Goal: Task Accomplishment & Management: Use online tool/utility

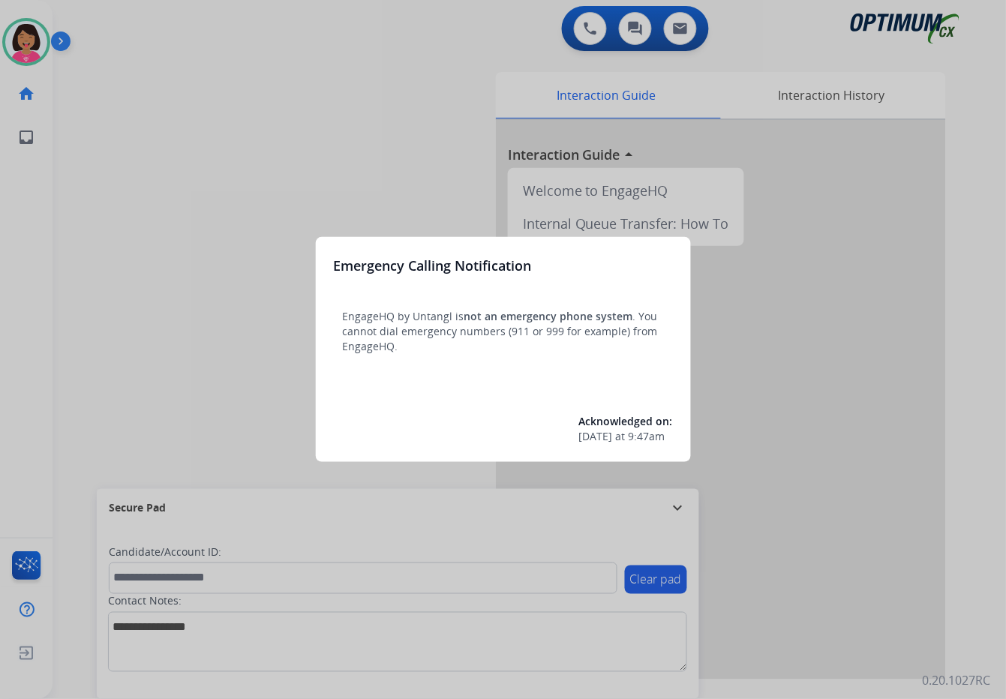
click at [114, 91] on div at bounding box center [503, 349] width 1006 height 699
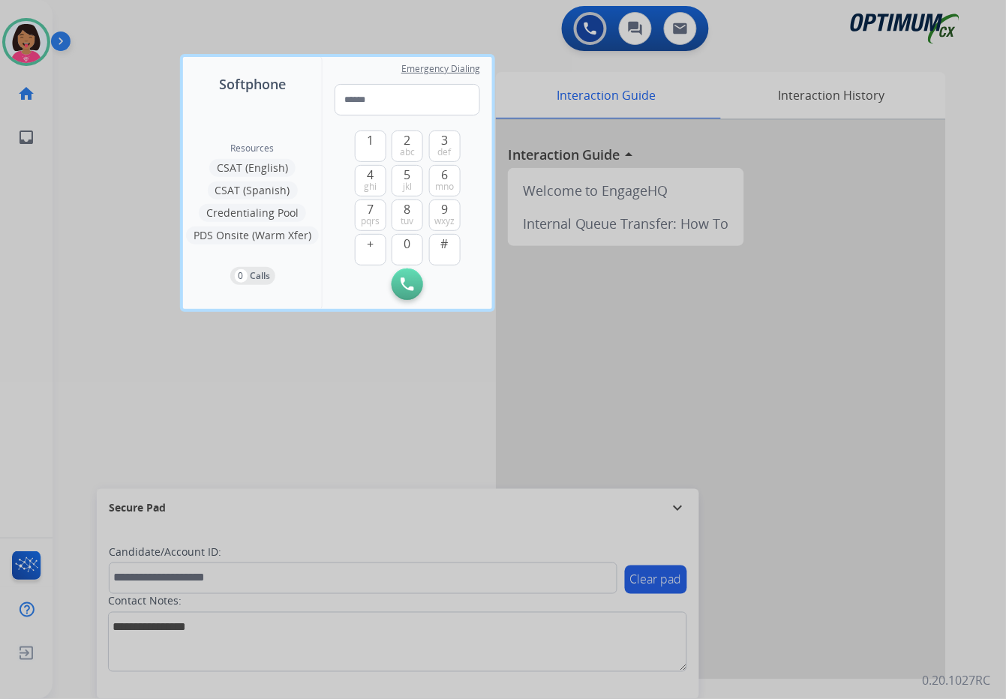
click at [139, 122] on div at bounding box center [503, 349] width 1006 height 699
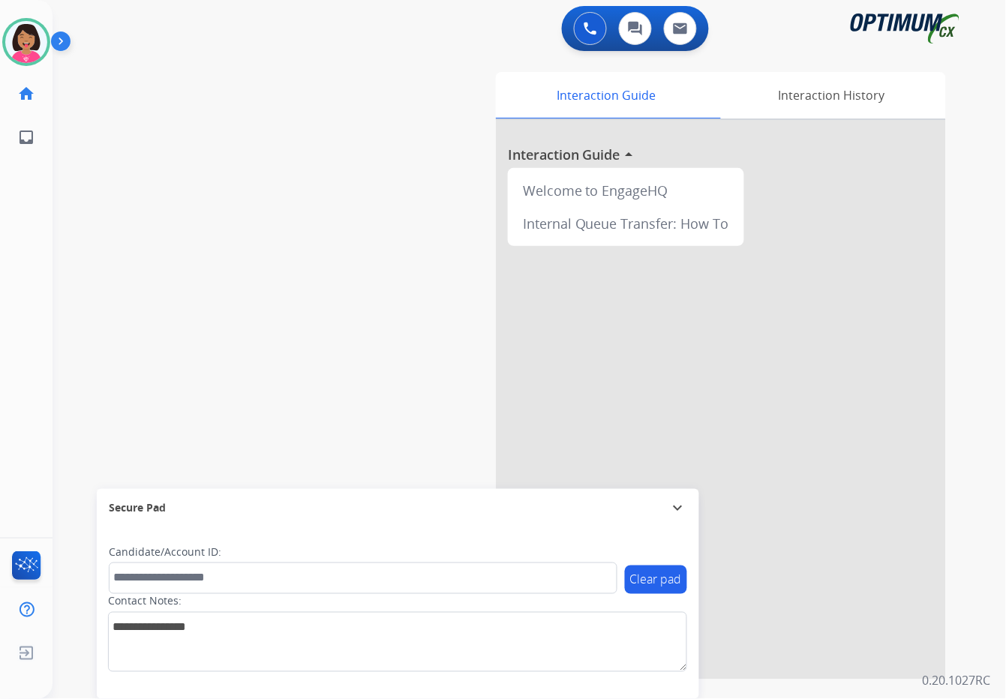
click at [139, 122] on div "swap_horiz Break voice bridge close_fullscreen Connect 3-Way Call merge_type Se…" at bounding box center [512, 367] width 918 height 626
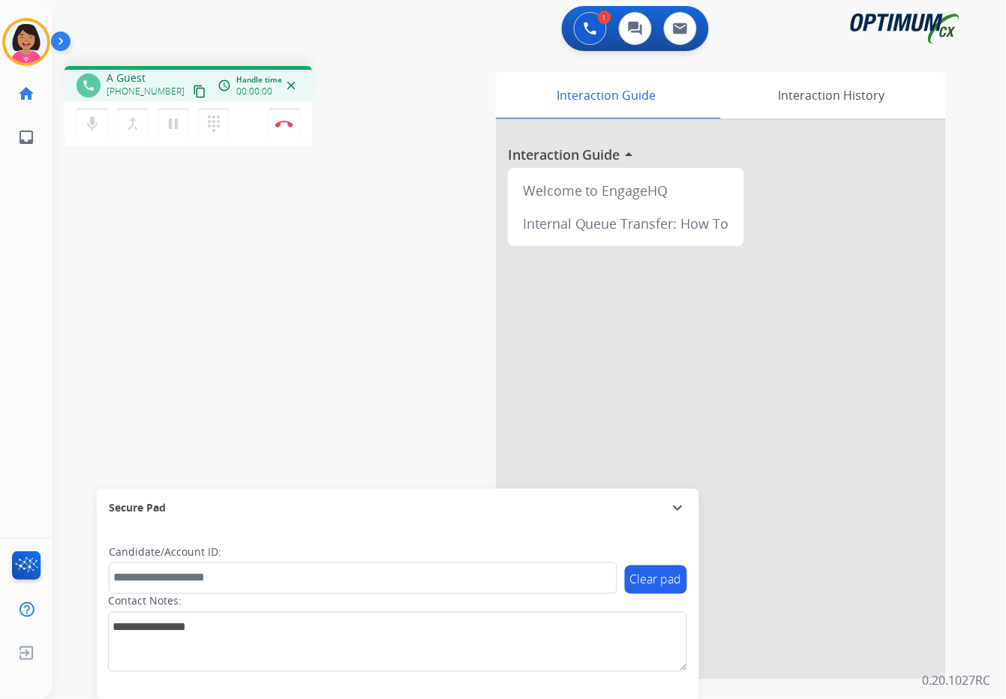
click at [1, 243] on div "Del Busy Edit Avatar Agent: [PERSON_NAME] Profile: OCX Training home Home Home …" at bounding box center [26, 349] width 53 height 699
click at [80, 119] on button "mic Mute" at bounding box center [93, 124] width 32 height 32
click at [80, 119] on button "mic_off Mute" at bounding box center [93, 124] width 32 height 32
click at [193, 91] on mat-icon "content_copy" at bounding box center [200, 92] width 14 height 14
click at [33, 289] on div "Del Busy Edit Avatar Agent: [PERSON_NAME] Profile: OCX Training home Home Home …" at bounding box center [26, 349] width 53 height 699
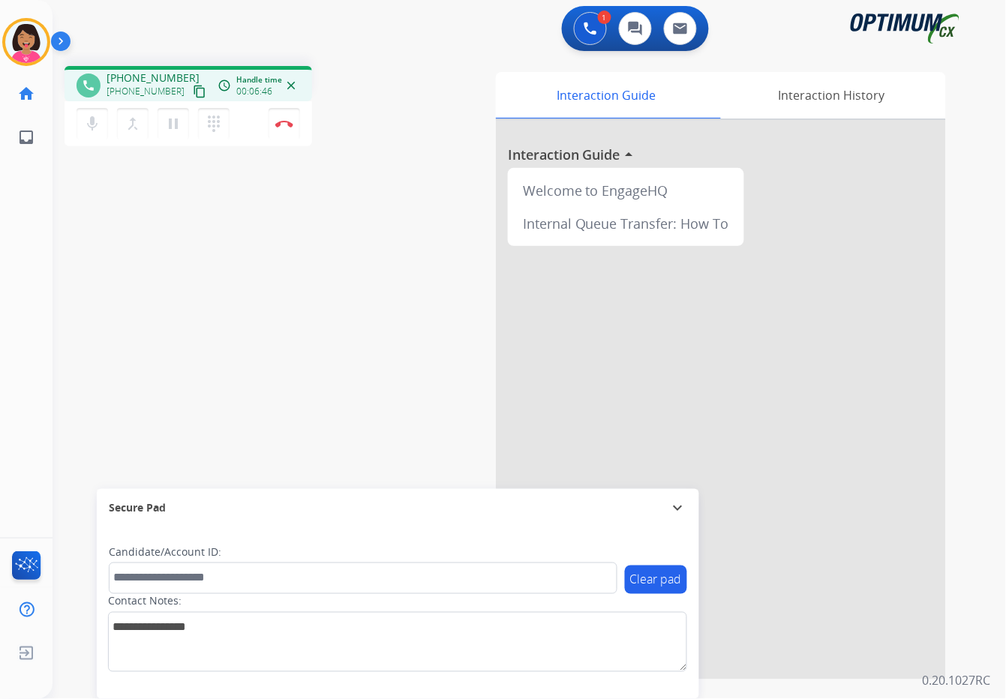
click at [72, 276] on div "phone [PHONE_NUMBER] [PHONE_NUMBER] content_copy access_time Call metrics Queue…" at bounding box center [512, 367] width 918 height 626
click at [285, 126] on img at bounding box center [284, 124] width 18 height 8
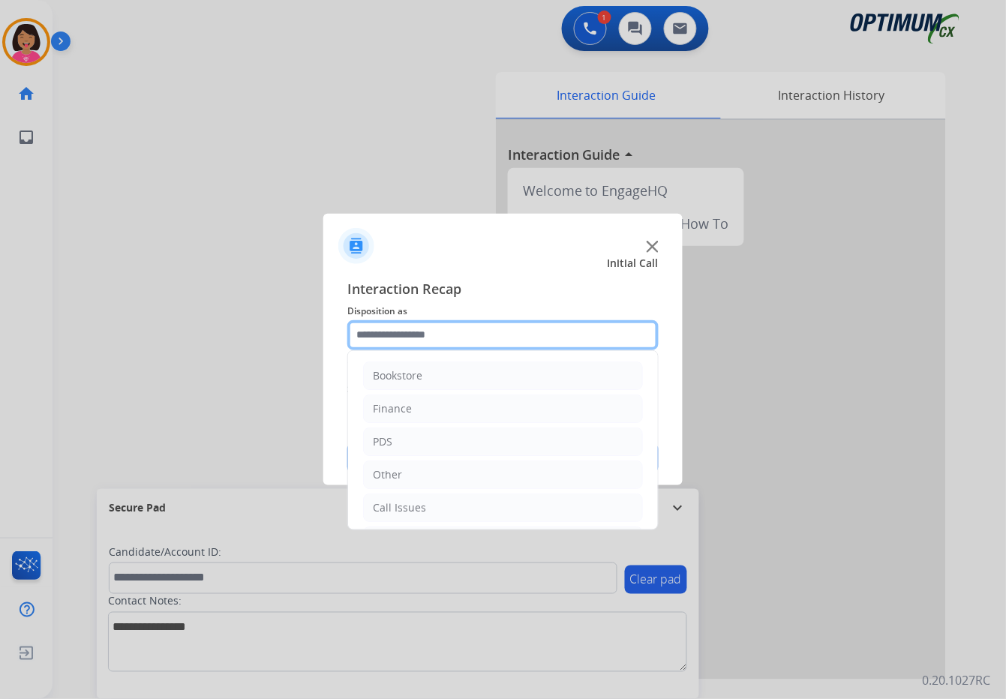
click at [437, 323] on input "text" at bounding box center [502, 335] width 311 height 30
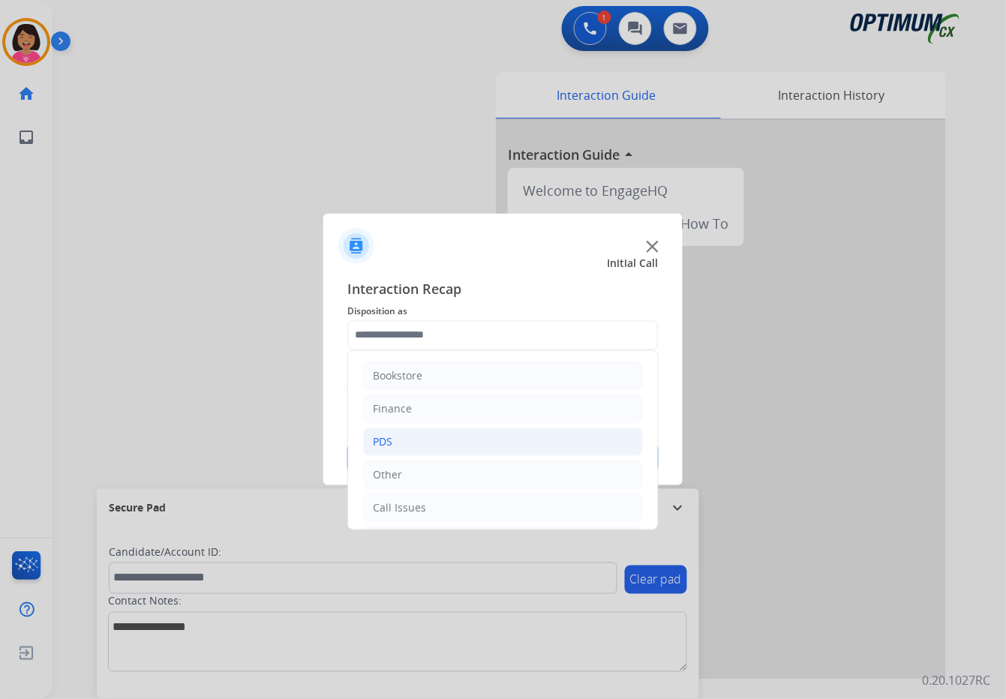
click at [486, 452] on li "PDS" at bounding box center [503, 442] width 280 height 29
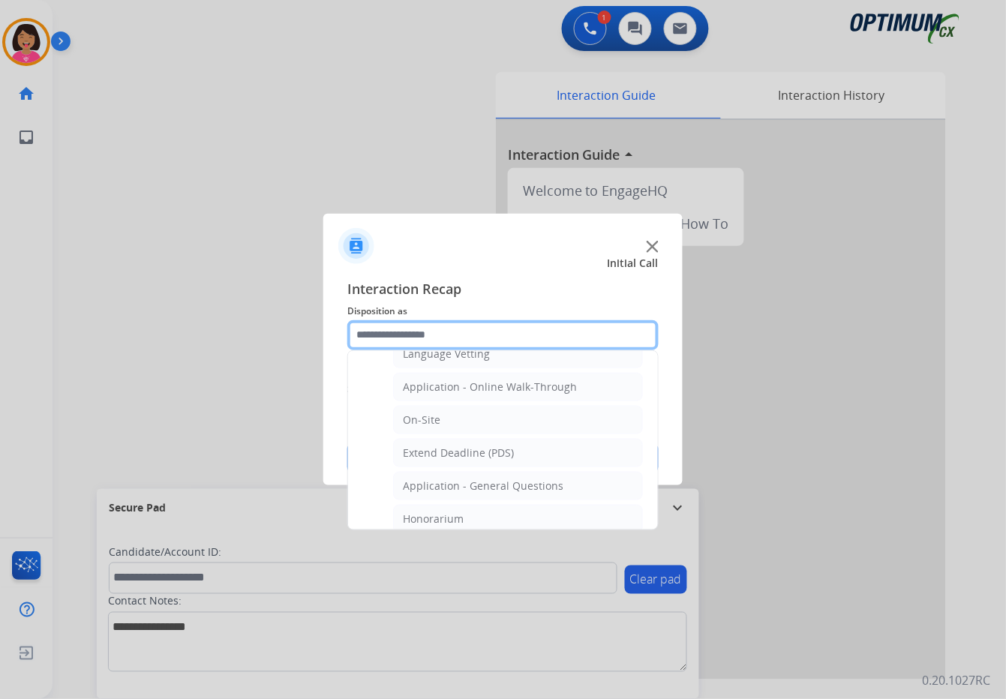
scroll to position [32, 0]
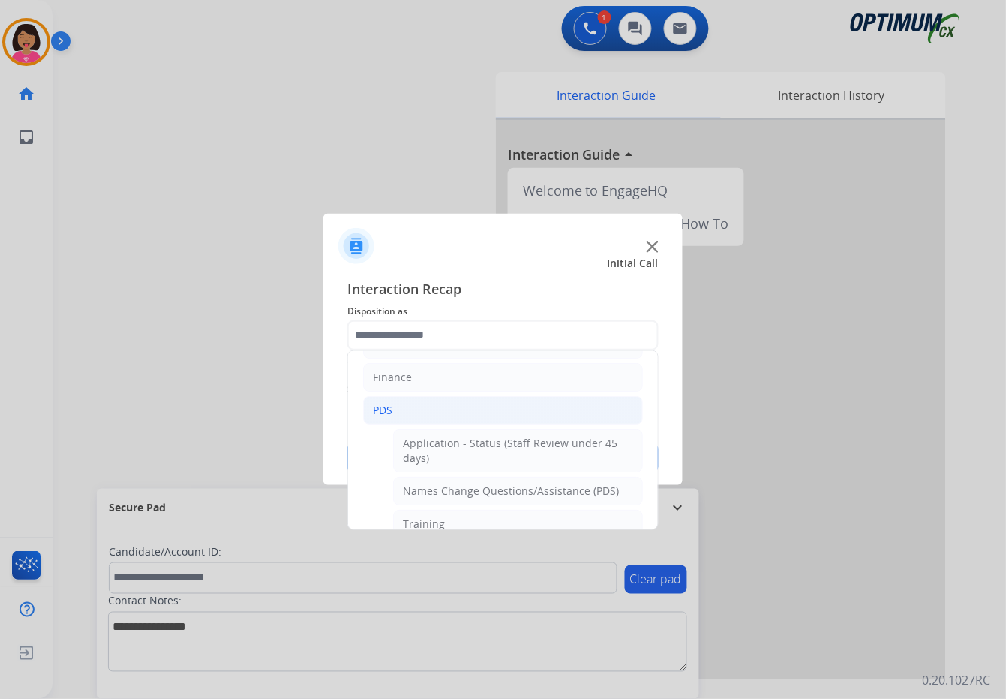
click at [463, 405] on li "PDS" at bounding box center [503, 410] width 280 height 29
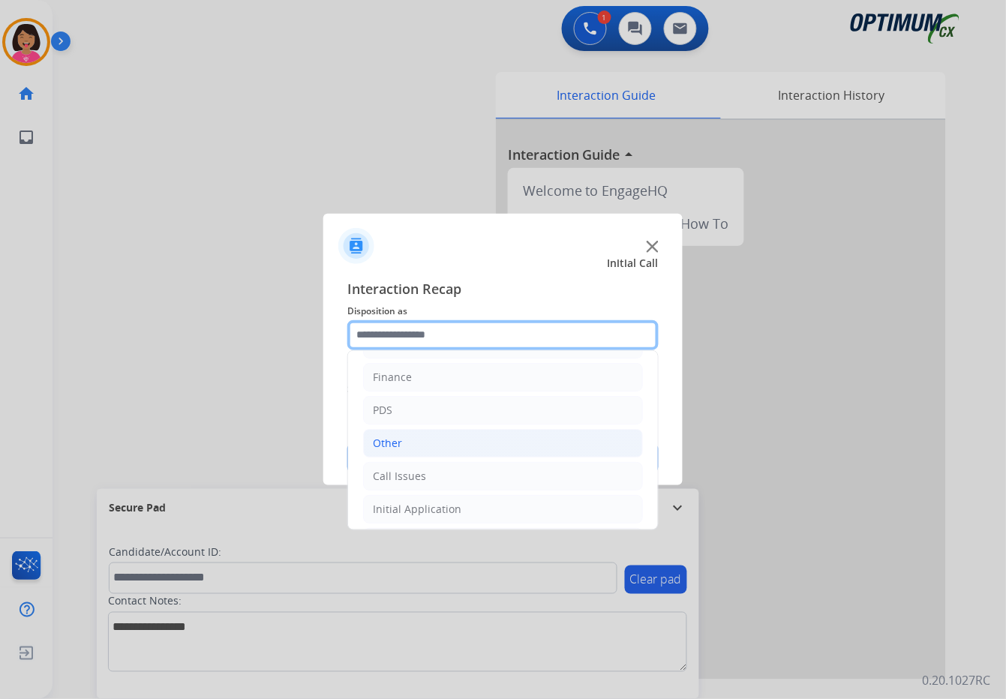
scroll to position [103, 0]
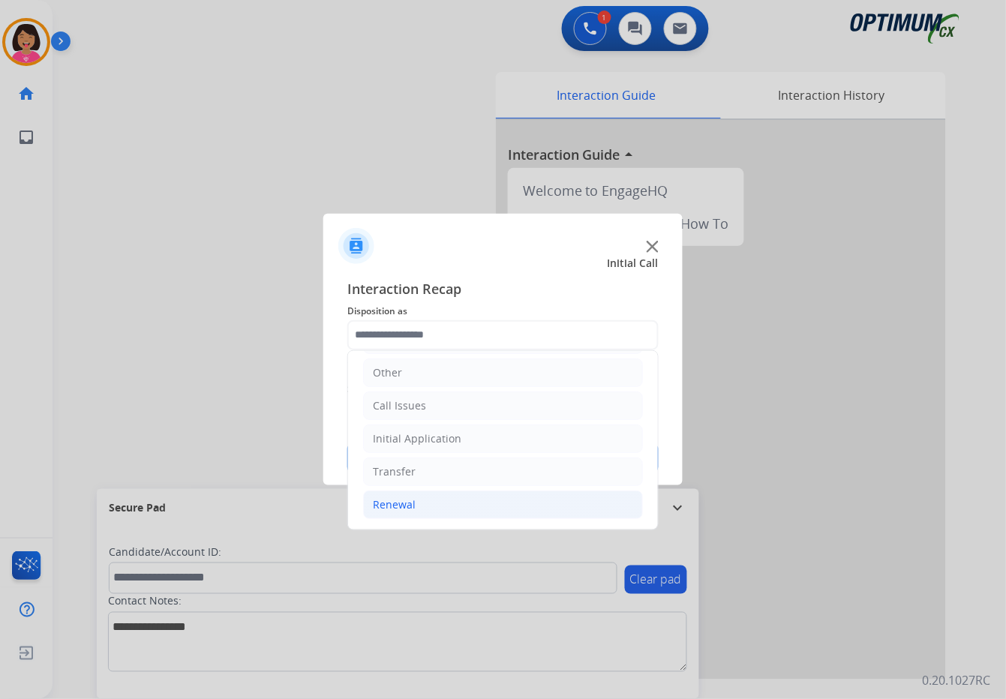
click at [474, 508] on li "Renewal" at bounding box center [503, 505] width 280 height 29
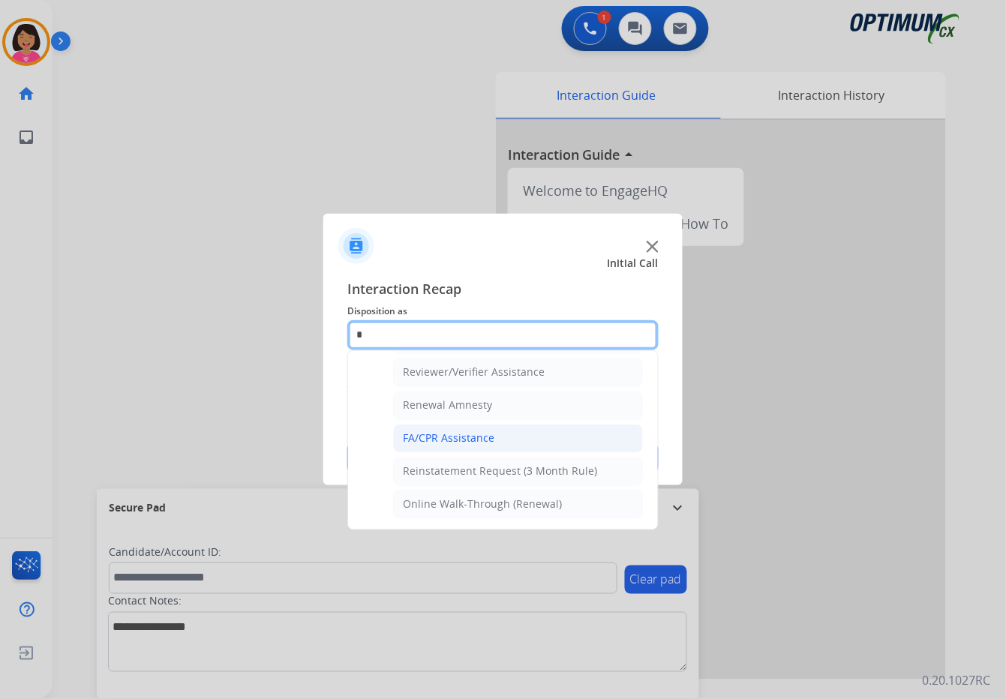
scroll to position [448, 0]
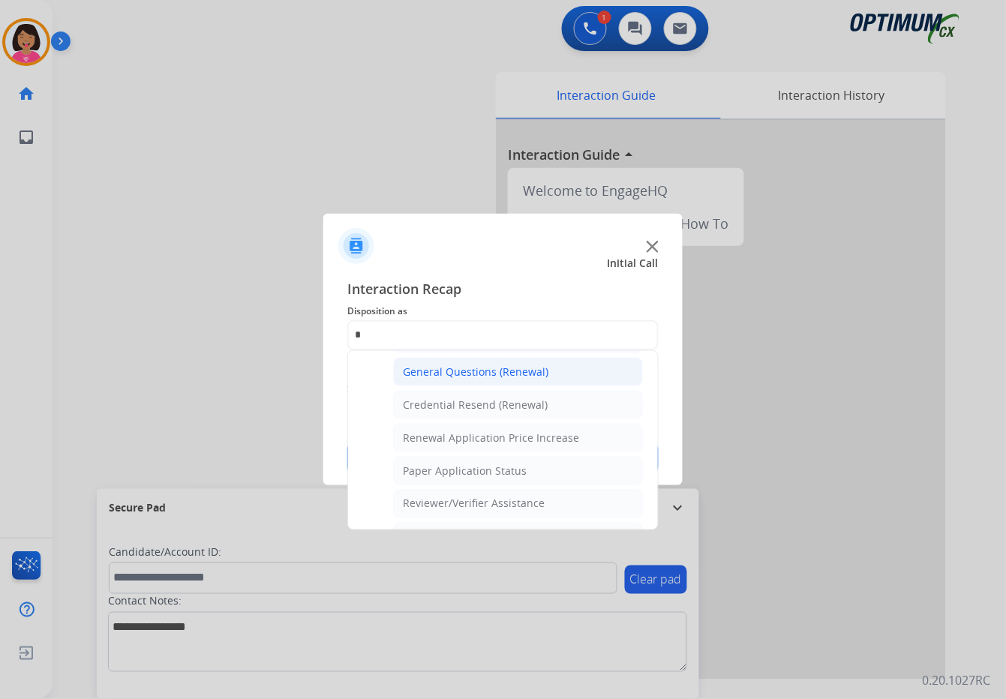
click at [462, 385] on li "General Questions (Renewal)" at bounding box center [518, 372] width 250 height 29
type input "**********"
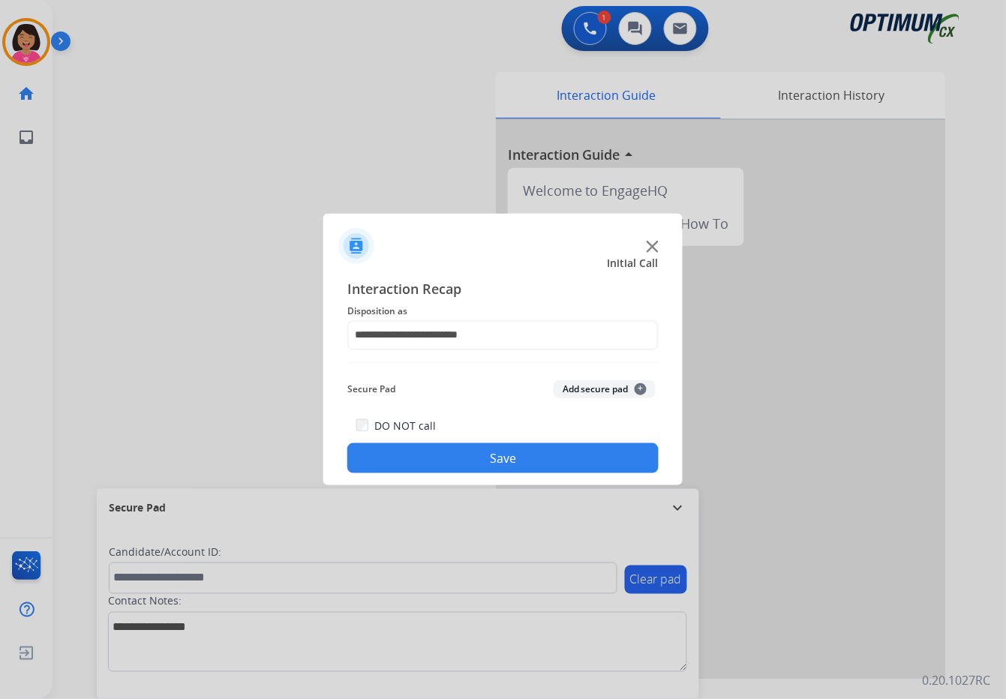
click at [483, 461] on button "Save" at bounding box center [502, 459] width 311 height 30
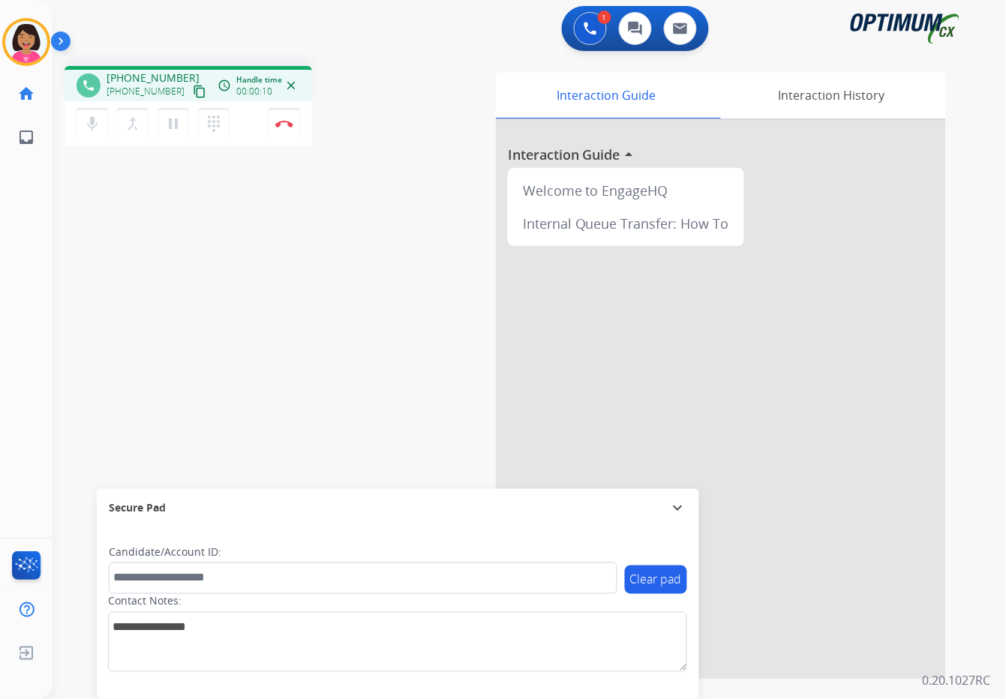
click at [23, 212] on div "Del Busy Edit Avatar Agent: [PERSON_NAME] Profile: OCX Training home Home Home …" at bounding box center [26, 349] width 53 height 699
click at [191, 98] on button "content_copy" at bounding box center [200, 92] width 18 height 18
click at [14, 204] on div "Del Busy Edit Avatar Agent: [PERSON_NAME] Profile: OCX Training home Home Home …" at bounding box center [26, 349] width 53 height 699
click at [100, 125] on mat-icon "mic" at bounding box center [92, 124] width 18 height 18
click at [100, 125] on mat-icon "mic_off" at bounding box center [92, 124] width 18 height 18
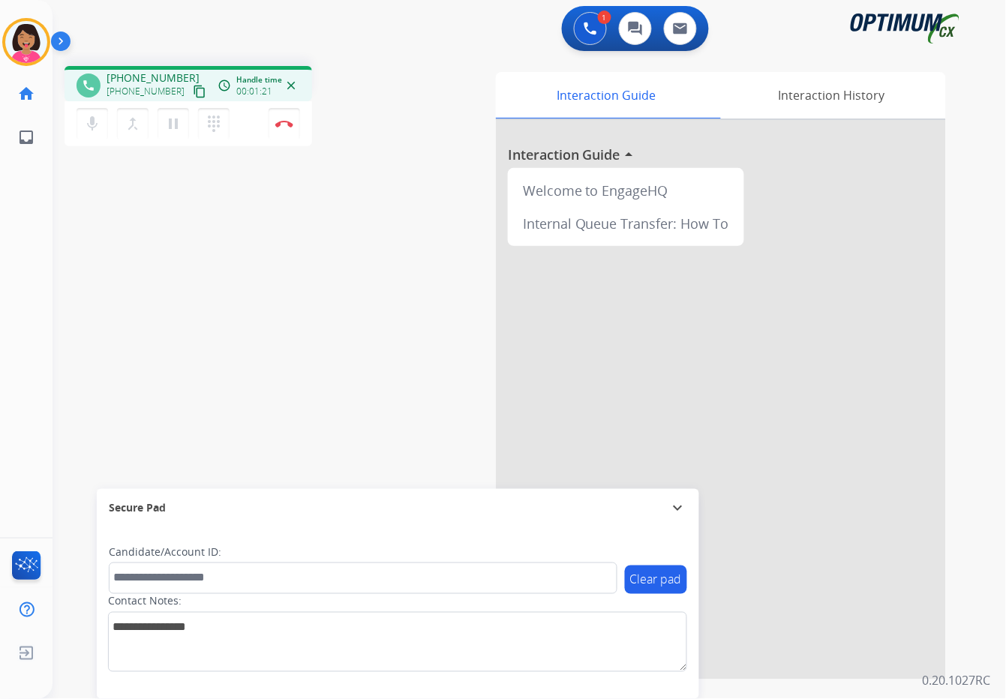
click at [315, 243] on div "phone [PHONE_NUMBER] [PHONE_NUMBER] content_copy access_time Call metrics Queue…" at bounding box center [512, 367] width 918 height 626
click at [92, 118] on mat-icon "mic" at bounding box center [92, 124] width 18 height 18
click at [92, 124] on mat-icon "mic_off" at bounding box center [92, 124] width 18 height 18
click at [2, 346] on div "Del Busy Edit Avatar Agent: [PERSON_NAME] Profile: OCX Training home Home Home …" at bounding box center [26, 349] width 53 height 699
click at [94, 126] on mat-icon "mic" at bounding box center [92, 124] width 18 height 18
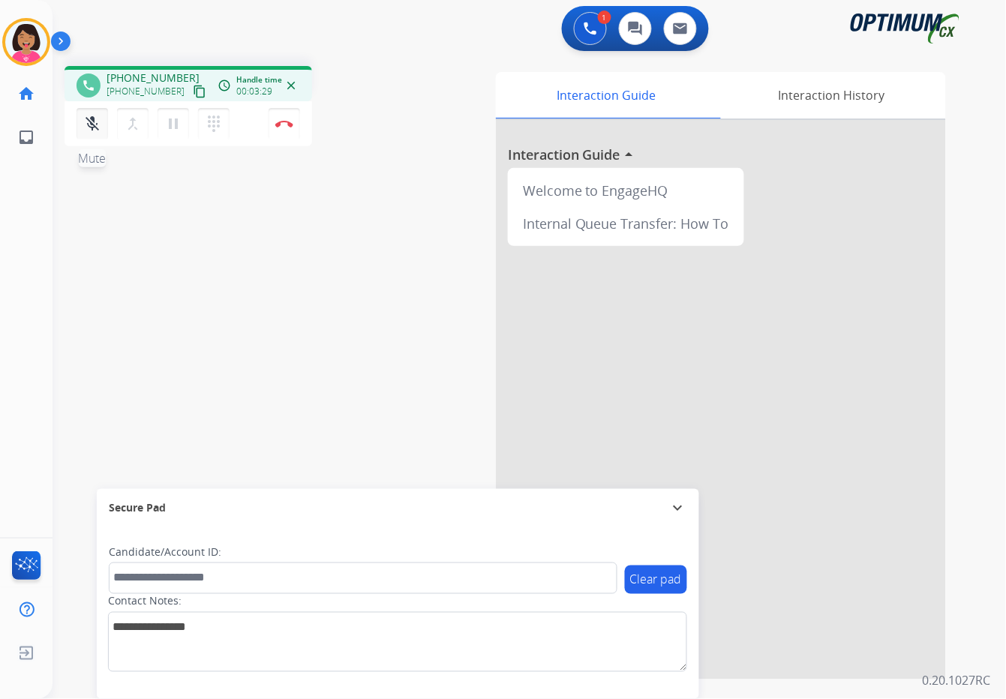
click at [94, 126] on mat-icon "mic_off" at bounding box center [92, 124] width 18 height 18
click at [77, 126] on div "mic Mute merge_type Bridge pause Hold dialpad Dialpad" at bounding box center [158, 124] width 162 height 32
click at [83, 126] on button "mic Mute" at bounding box center [93, 124] width 32 height 32
click at [83, 126] on button "mic_off Mute" at bounding box center [93, 124] width 32 height 32
click at [17, 240] on div "Del Busy Edit Avatar Agent: [PERSON_NAME] Profile: OCX Training home Home Home …" at bounding box center [26, 349] width 53 height 699
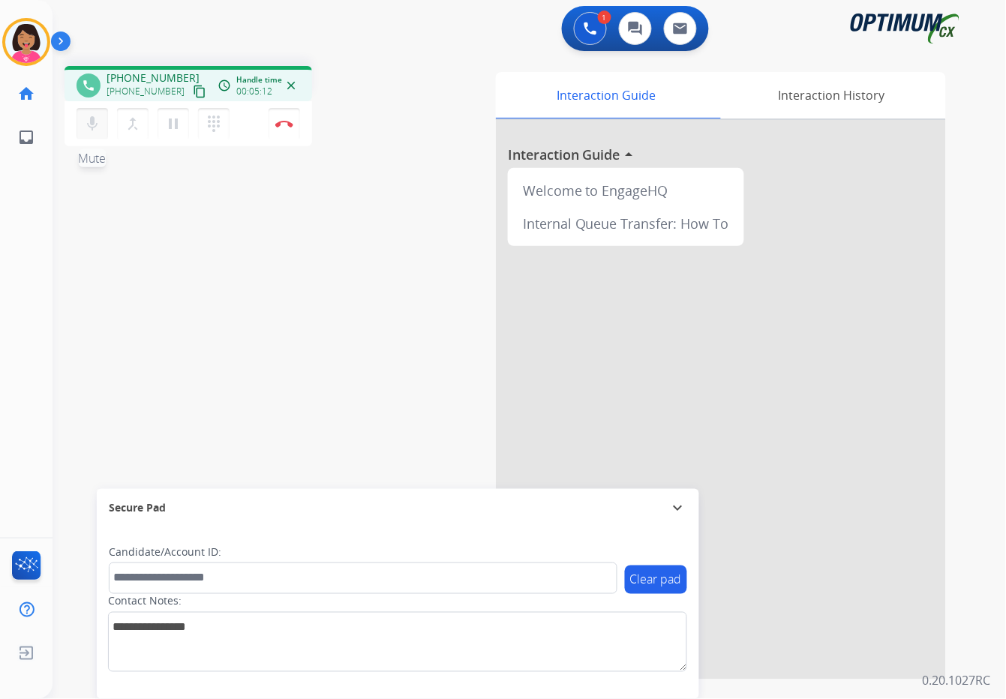
click at [87, 129] on mat-icon "mic" at bounding box center [92, 124] width 18 height 18
click at [87, 129] on mat-icon "mic_off" at bounding box center [92, 124] width 18 height 18
click at [4, 366] on div "Del Busy Edit Avatar Agent: [PERSON_NAME] Profile: OCX Training home Home Home …" at bounding box center [26, 349] width 53 height 699
click at [281, 127] on button "Disconnect" at bounding box center [285, 124] width 32 height 32
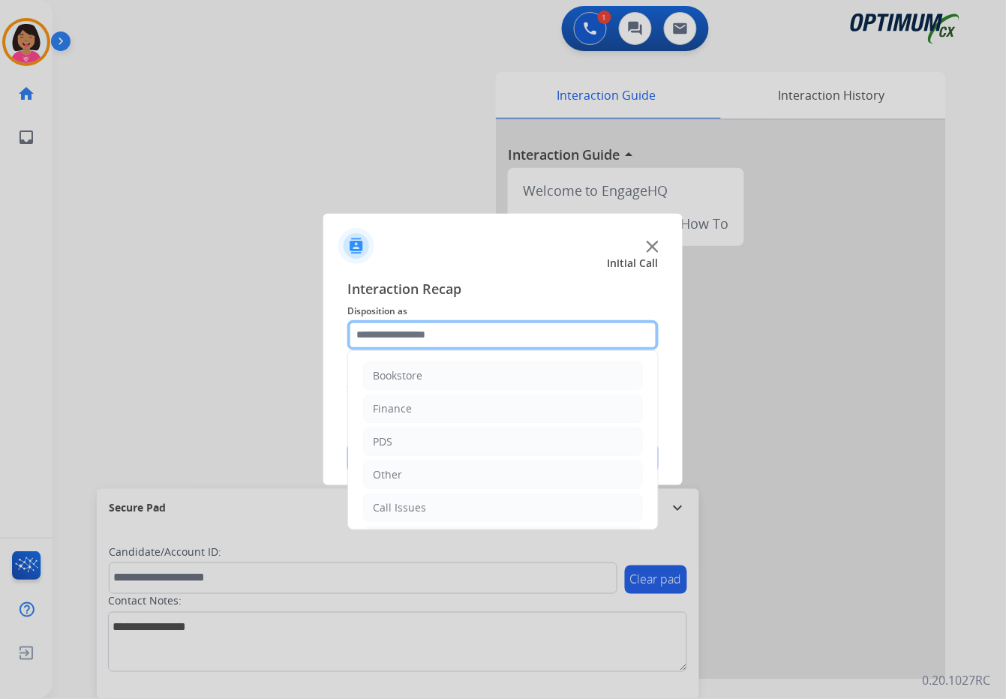
click at [415, 330] on input "text" at bounding box center [502, 335] width 311 height 30
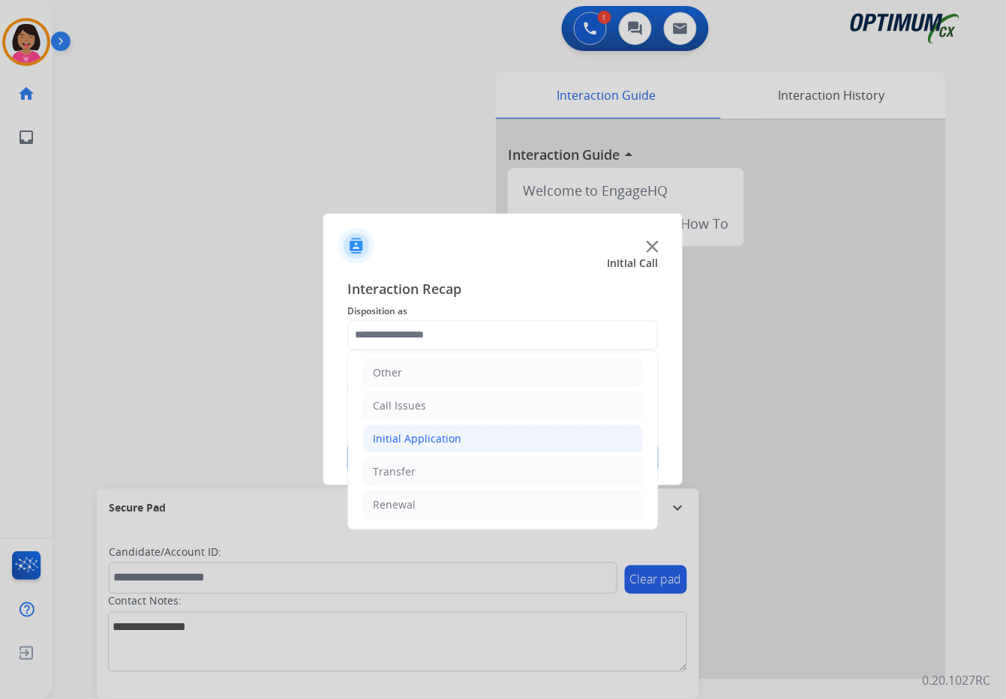
click at [435, 432] on div "Initial Application" at bounding box center [417, 439] width 89 height 15
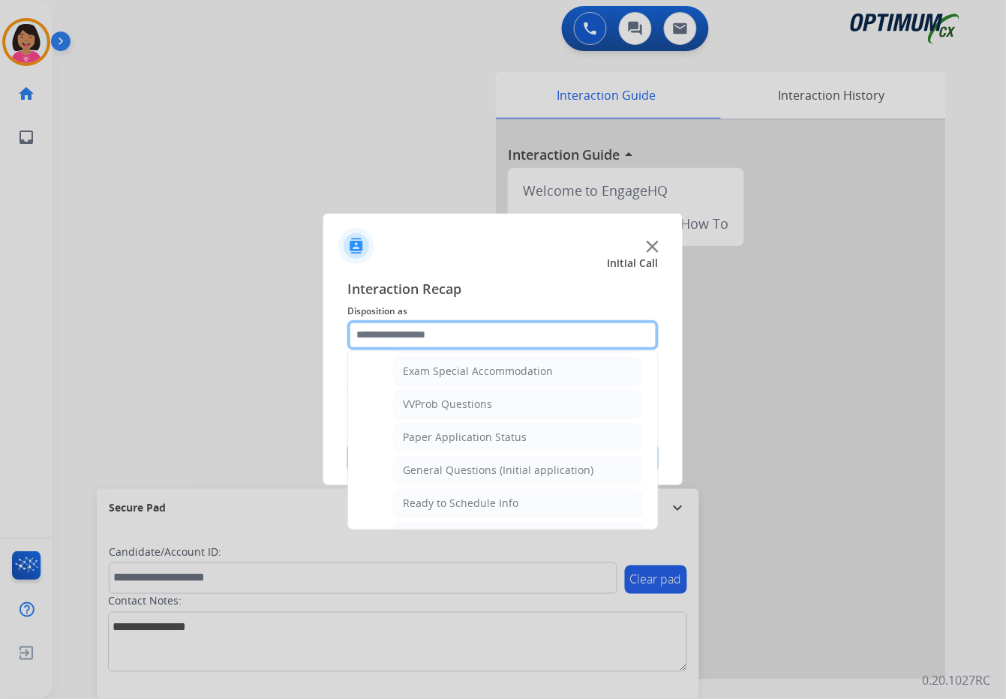
scroll to position [799, 0]
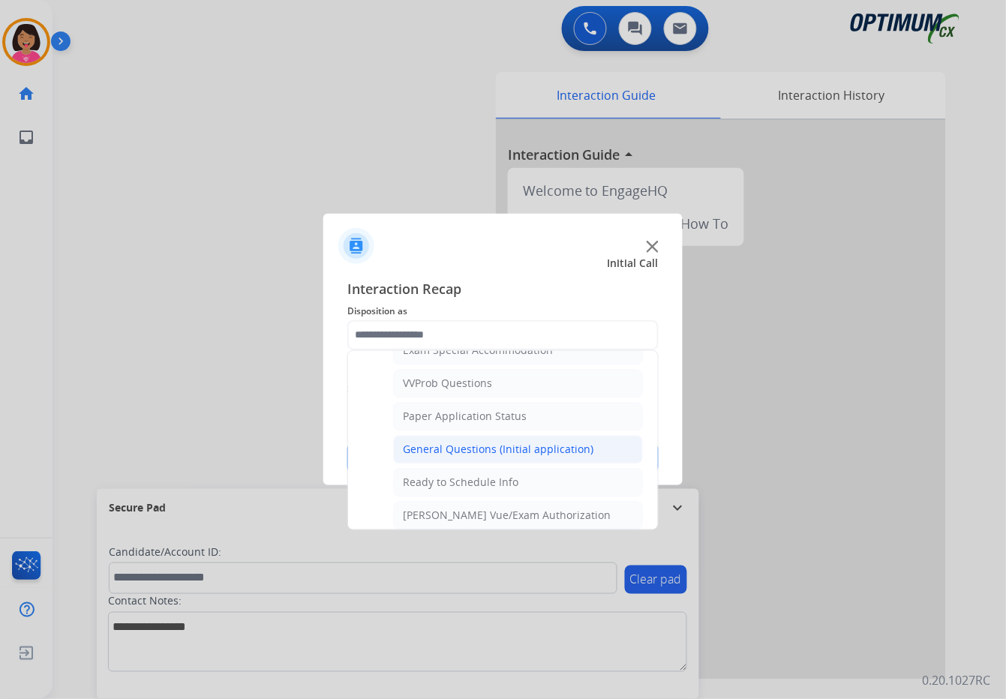
click at [461, 444] on div "General Questions (Initial application)" at bounding box center [498, 450] width 191 height 15
type input "**********"
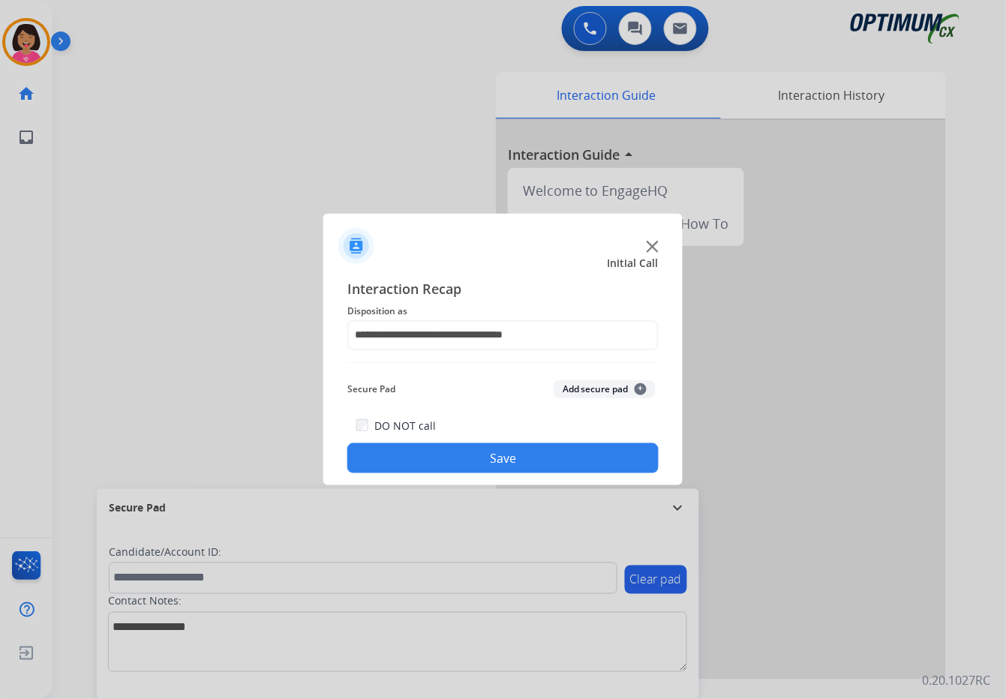
click at [461, 444] on button "Save" at bounding box center [502, 459] width 311 height 30
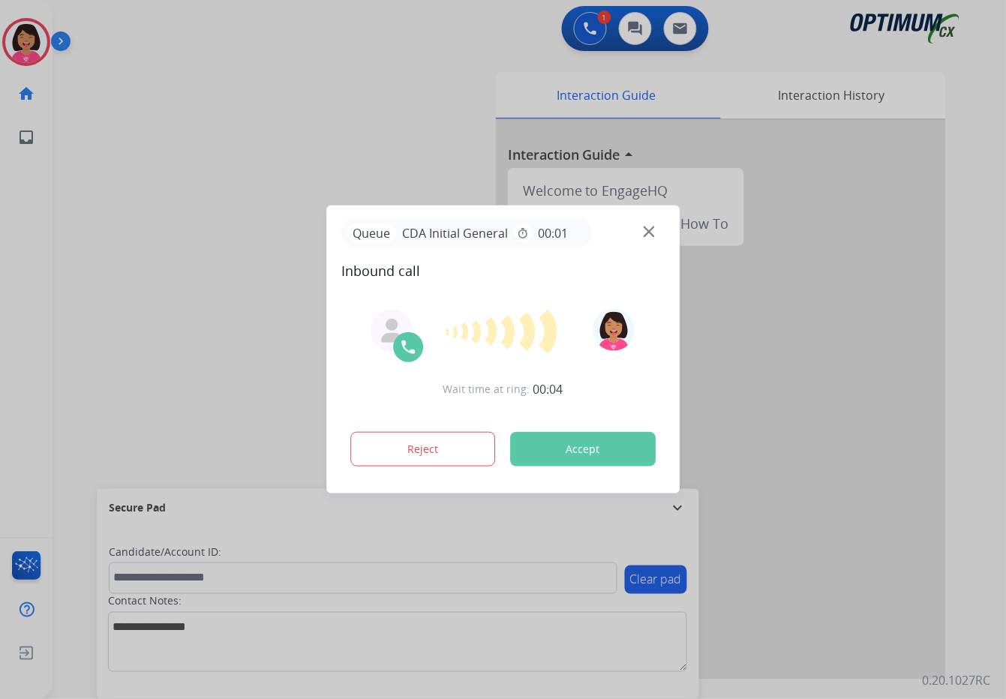
click at [13, 329] on div at bounding box center [503, 349] width 1006 height 699
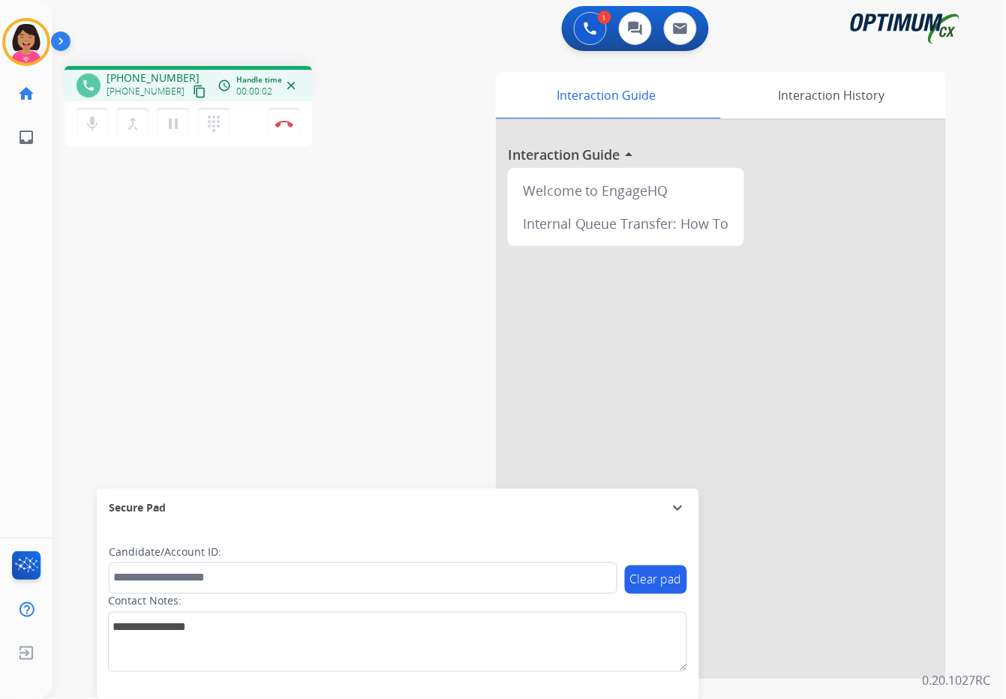
click at [87, 169] on div "phone [PHONE_NUMBER] [PHONE_NUMBER] content_copy access_time Call metrics Queue…" at bounding box center [512, 367] width 918 height 626
click at [193, 85] on mat-icon "content_copy" at bounding box center [200, 92] width 14 height 14
click at [971, 272] on div "1 Voice Interactions 0 Chat Interactions 0 Email Interactions phone [PHONE_NUMB…" at bounding box center [530, 349] width 954 height 699
click at [43, 260] on div "Del Busy Edit Avatar Agent: [PERSON_NAME] Profile: OCX Training home Home Home …" at bounding box center [26, 349] width 53 height 699
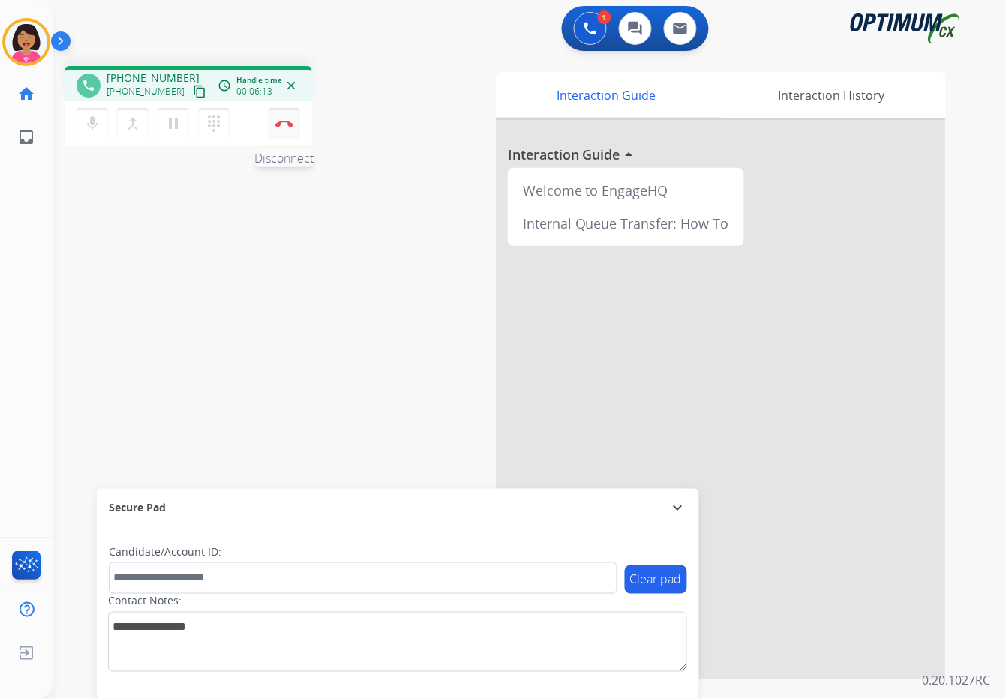
click at [281, 128] on button "Disconnect" at bounding box center [285, 124] width 32 height 32
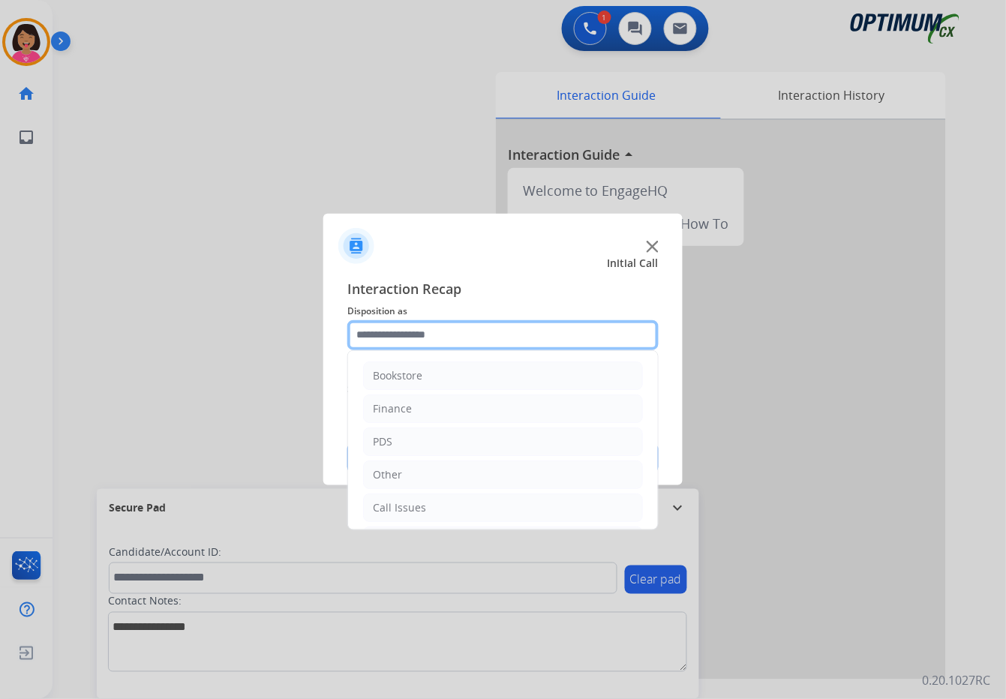
click at [441, 323] on input "text" at bounding box center [502, 335] width 311 height 30
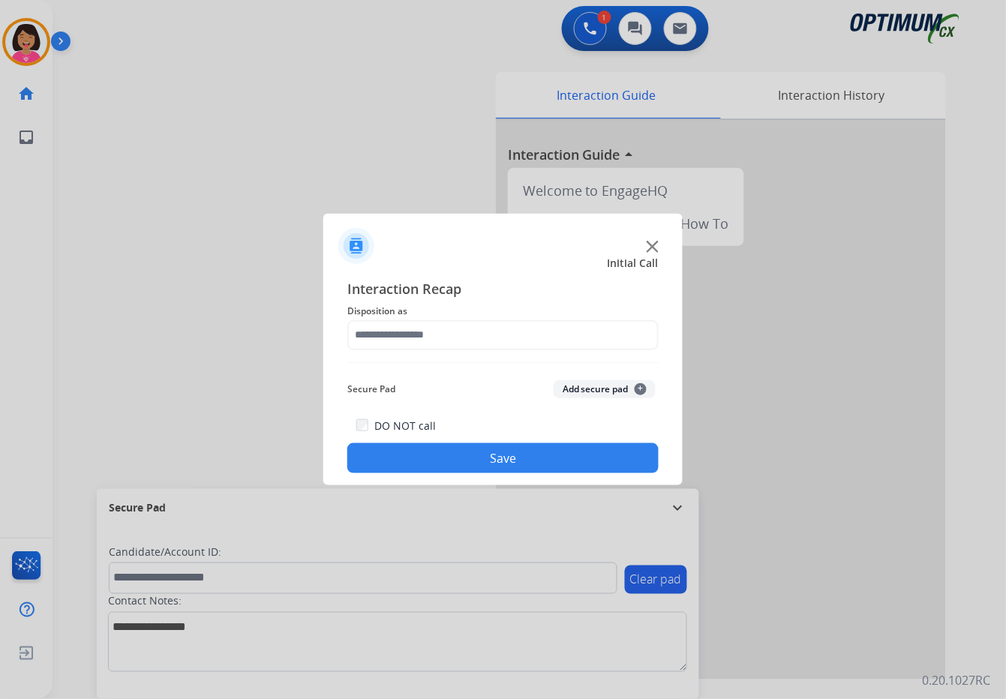
drag, startPoint x: 447, startPoint y: 468, endPoint x: 406, endPoint y: 340, distance: 134.8
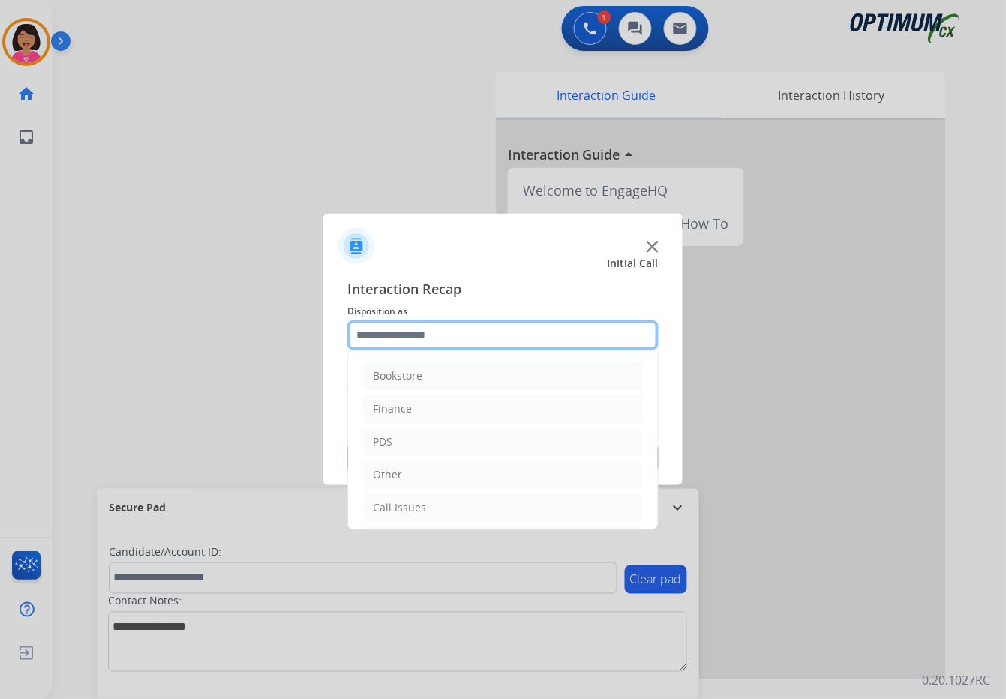
click at [406, 340] on input "text" at bounding box center [502, 335] width 311 height 30
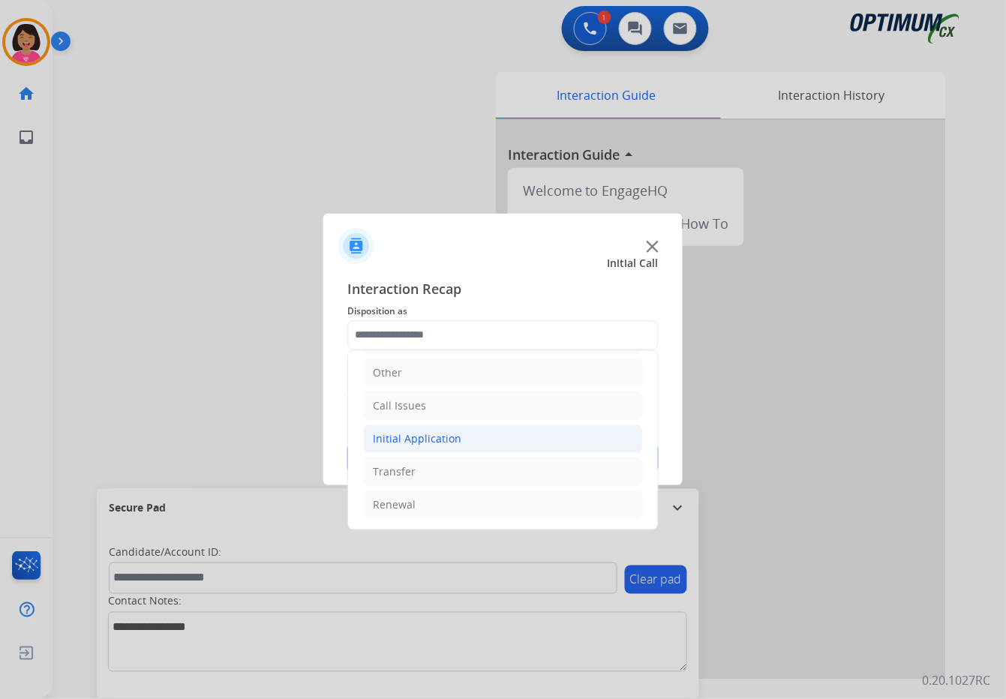
click at [434, 445] on li "Initial Application" at bounding box center [503, 439] width 280 height 29
click at [444, 478] on div "Credential Resend (Initial application)" at bounding box center [498, 471] width 190 height 15
type input "**********"
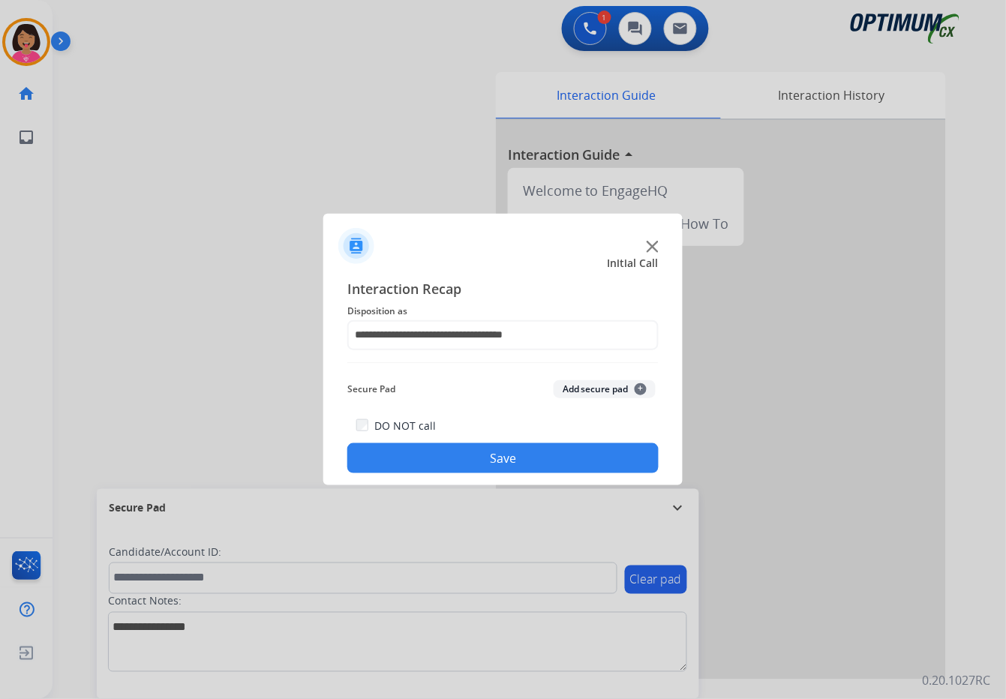
click at [445, 456] on button "Save" at bounding box center [502, 459] width 311 height 30
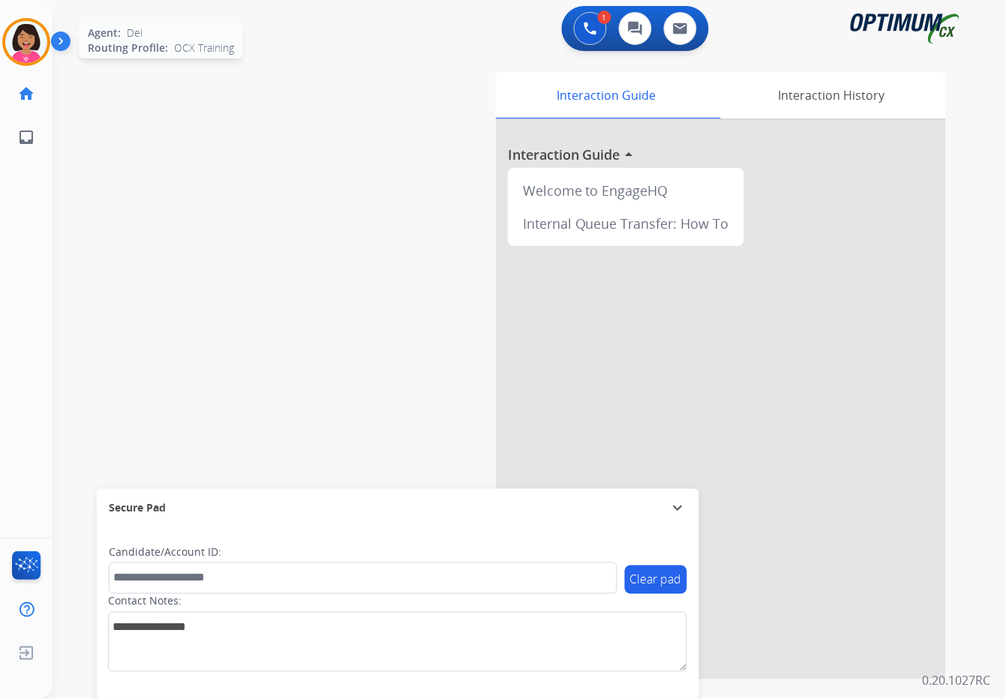
click at [42, 44] on img at bounding box center [26, 42] width 42 height 42
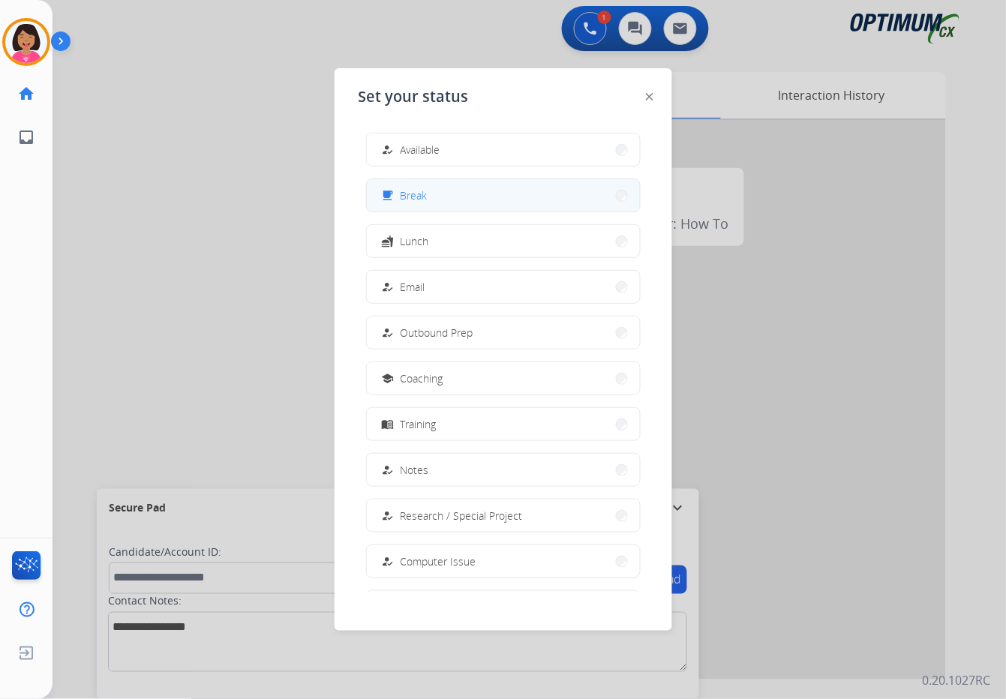
click at [436, 185] on button "free_breakfast Break" at bounding box center [503, 195] width 273 height 32
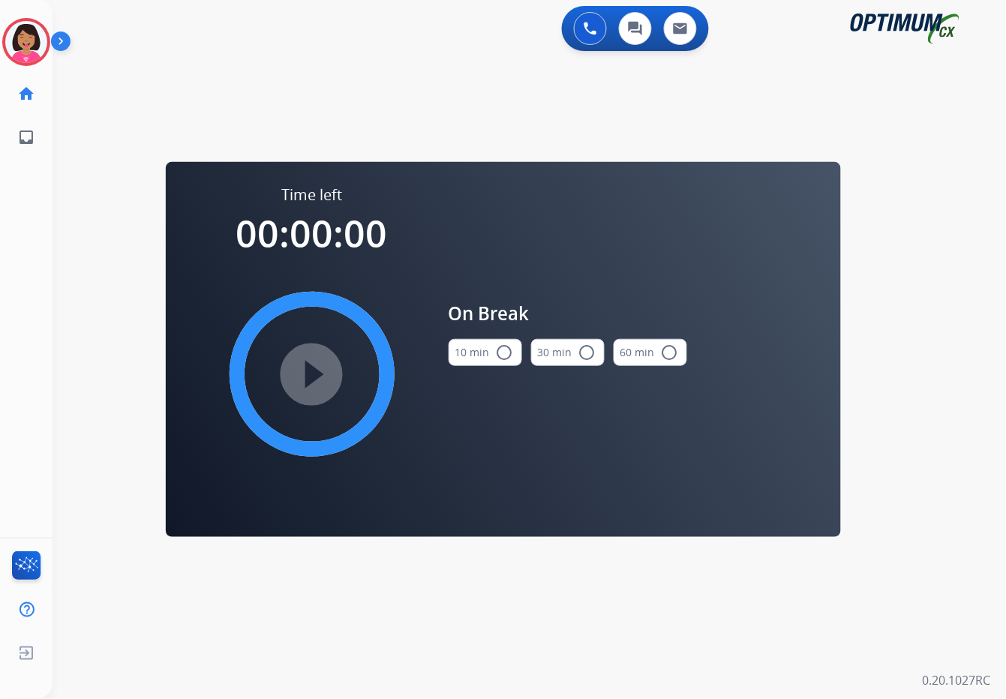
click at [476, 354] on button "10 min radio_button_unchecked" at bounding box center [486, 352] width 74 height 27
click at [307, 381] on mat-icon "play_circle_filled" at bounding box center [312, 375] width 18 height 18
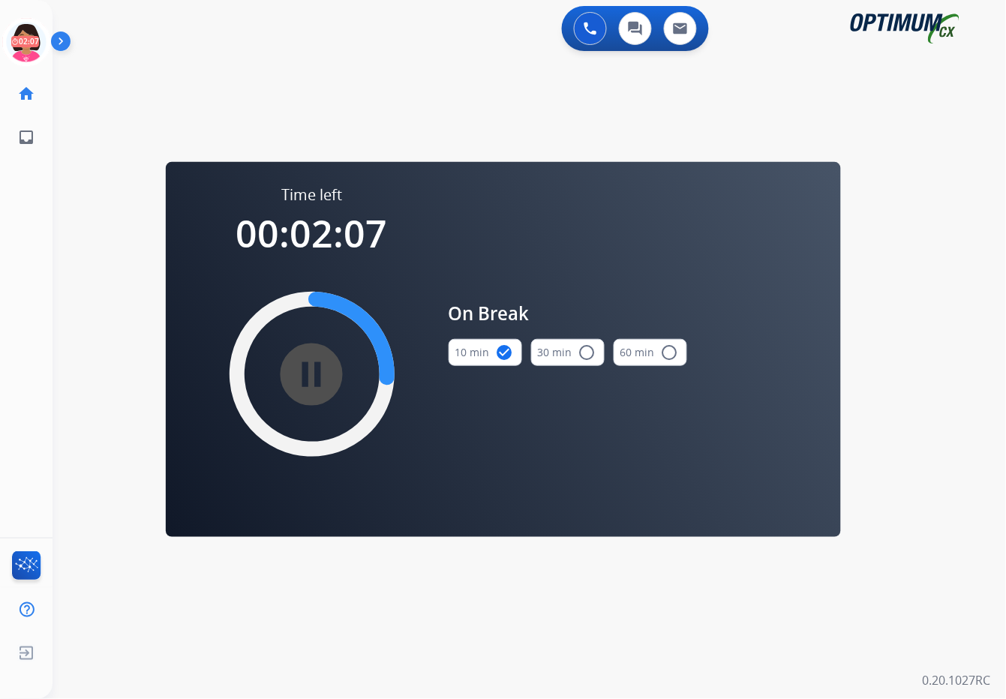
click at [104, 360] on div "0 Voice Interactions 0 Chat Interactions 0 Email Interactions swap_horiz Break …" at bounding box center [530, 349] width 954 height 699
click at [29, 27] on icon at bounding box center [26, 42] width 49 height 49
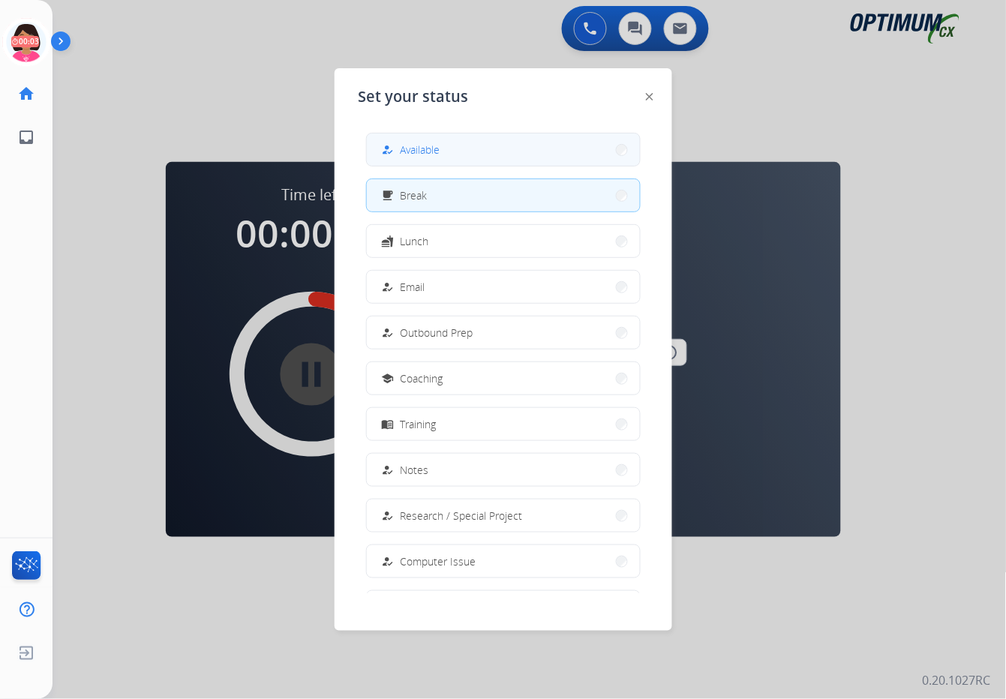
click at [460, 157] on button "how_to_reg Available" at bounding box center [503, 150] width 273 height 32
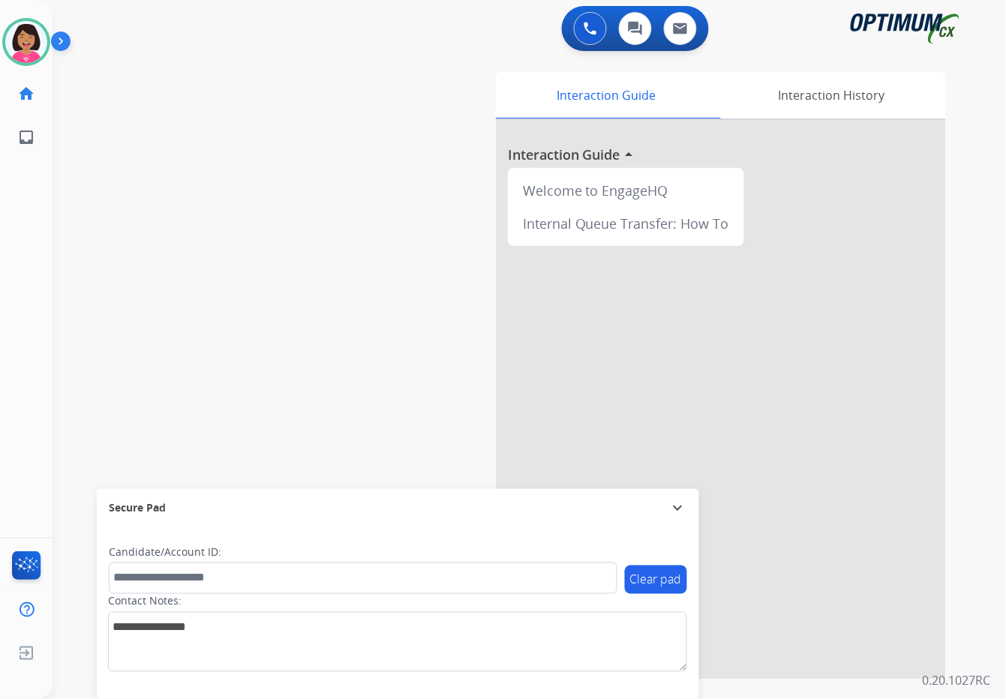
click at [3, 186] on div "Del Available Edit Avatar Agent: Del Routing Profile: OCX Training home Home Ho…" at bounding box center [26, 349] width 53 height 699
click at [640, 231] on div "Queue CDA Renewal Status timer 00:01" at bounding box center [502, 233] width 323 height 31
click at [644, 233] on img at bounding box center [649, 232] width 11 height 11
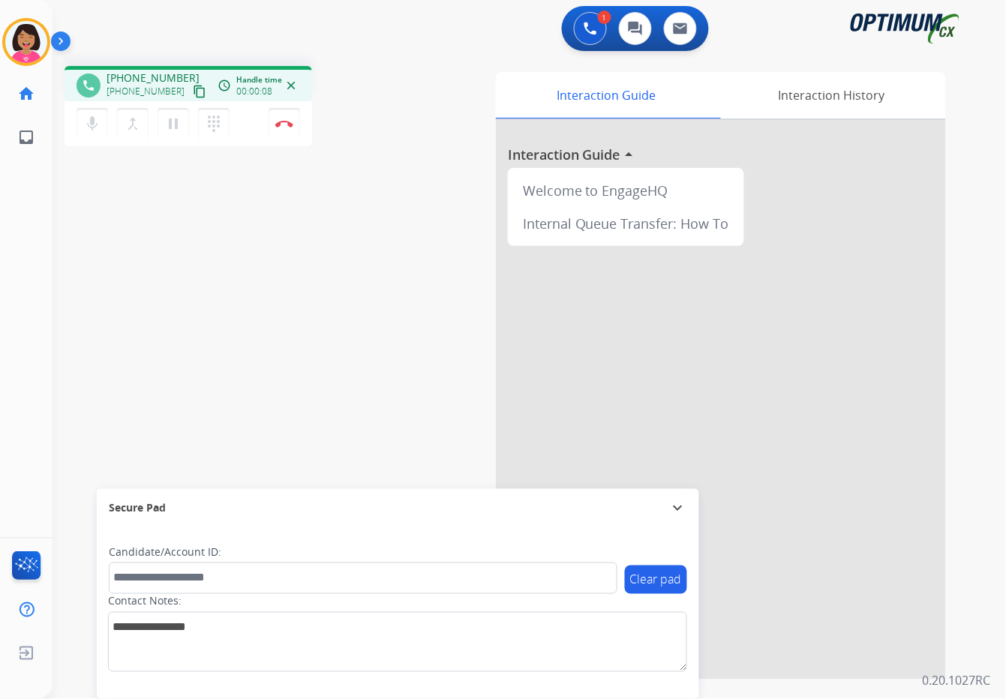
click at [193, 93] on mat-icon "content_copy" at bounding box center [200, 92] width 14 height 14
click at [81, 131] on button "mic Mute" at bounding box center [93, 124] width 32 height 32
click at [89, 133] on button "mic_off Mute" at bounding box center [93, 124] width 32 height 32
click at [107, 125] on button "mic Mute" at bounding box center [93, 124] width 32 height 32
click at [86, 122] on mat-icon "mic_off" at bounding box center [92, 124] width 18 height 18
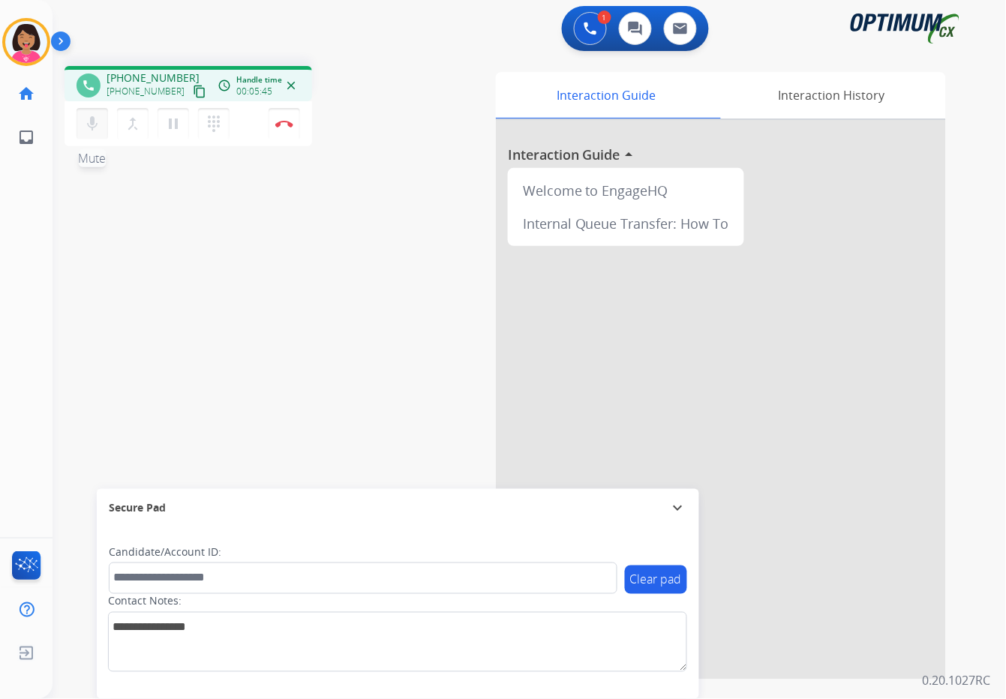
click at [100, 112] on button "mic Mute" at bounding box center [93, 124] width 32 height 32
click at [84, 128] on mat-icon "mic_off" at bounding box center [92, 124] width 18 height 18
click at [29, 396] on div "Del Busy Edit Avatar Agent: [PERSON_NAME] Profile: OCX Training home Home Home …" at bounding box center [26, 349] width 53 height 699
click at [290, 121] on img at bounding box center [284, 124] width 18 height 8
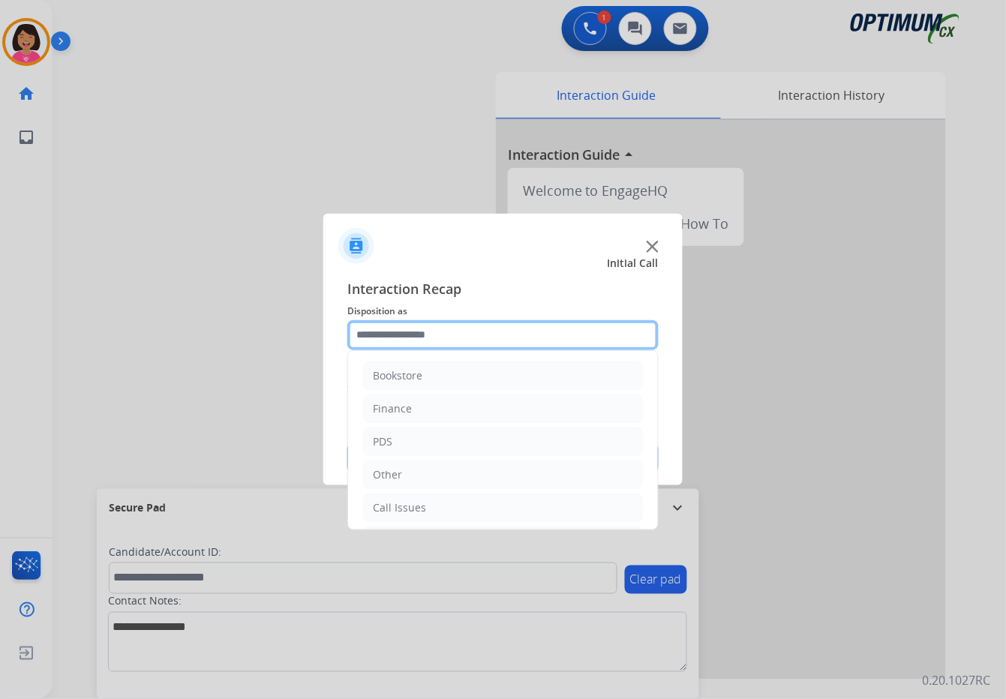
click at [579, 326] on input "text" at bounding box center [502, 335] width 311 height 30
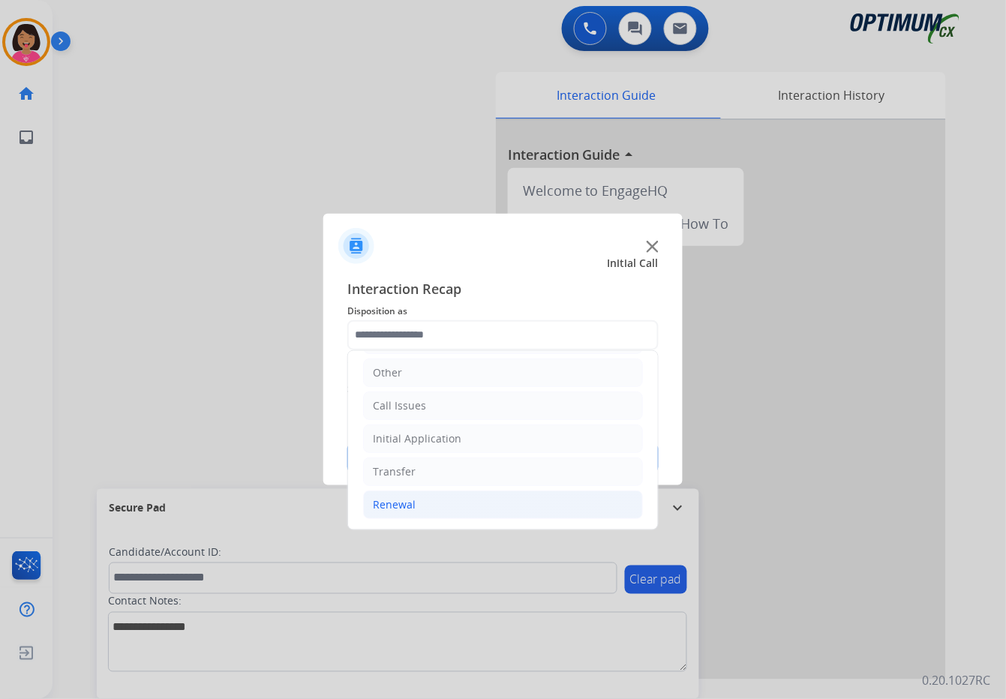
click at [513, 504] on li "Renewal" at bounding box center [503, 505] width 280 height 29
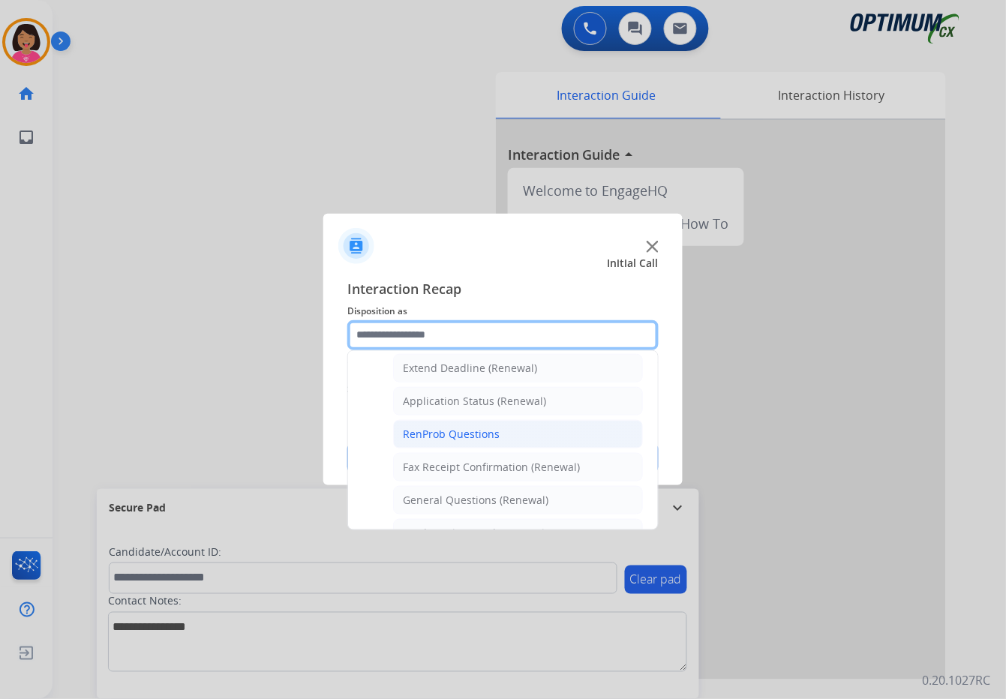
scroll to position [390, 0]
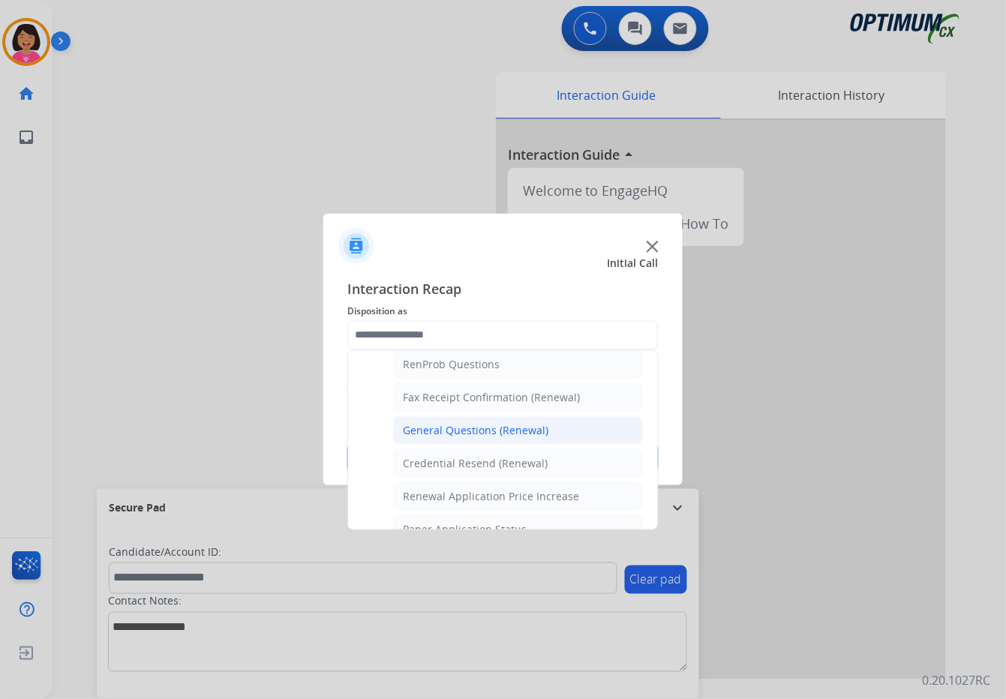
click at [477, 429] on div "General Questions (Renewal)" at bounding box center [476, 430] width 146 height 15
type input "**********"
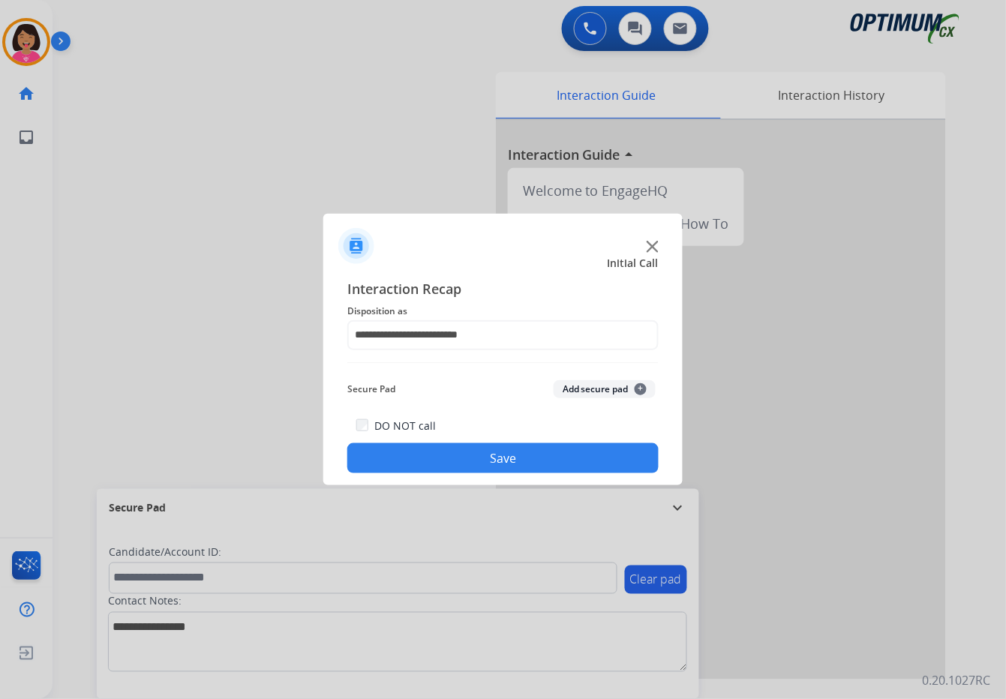
click at [480, 440] on div "DO NOT call Save" at bounding box center [502, 445] width 311 height 57
click at [489, 457] on button "Save" at bounding box center [502, 459] width 311 height 30
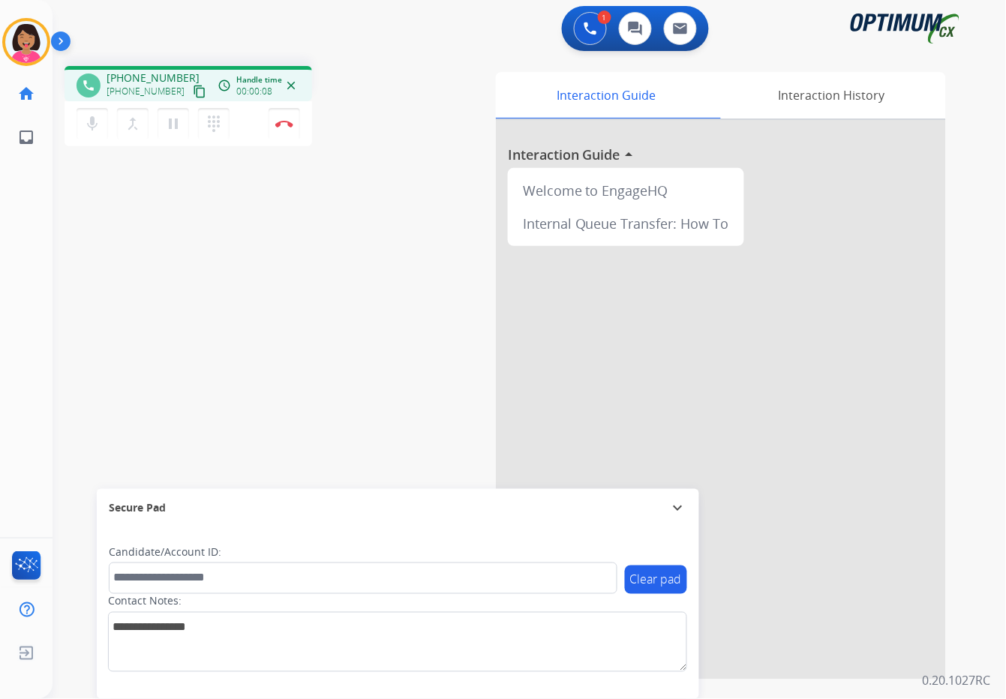
click at [46, 250] on div "Del Busy Edit Avatar Agent: [PERSON_NAME] Profile: OCX Training home Home Home …" at bounding box center [26, 349] width 53 height 699
click at [193, 89] on mat-icon "content_copy" at bounding box center [200, 92] width 14 height 14
click at [82, 213] on div "phone [PHONE_NUMBER] [PHONE_NUMBER] content_copy access_time Call metrics Queue…" at bounding box center [512, 367] width 918 height 626
click at [290, 127] on button "Disconnect" at bounding box center [285, 124] width 32 height 32
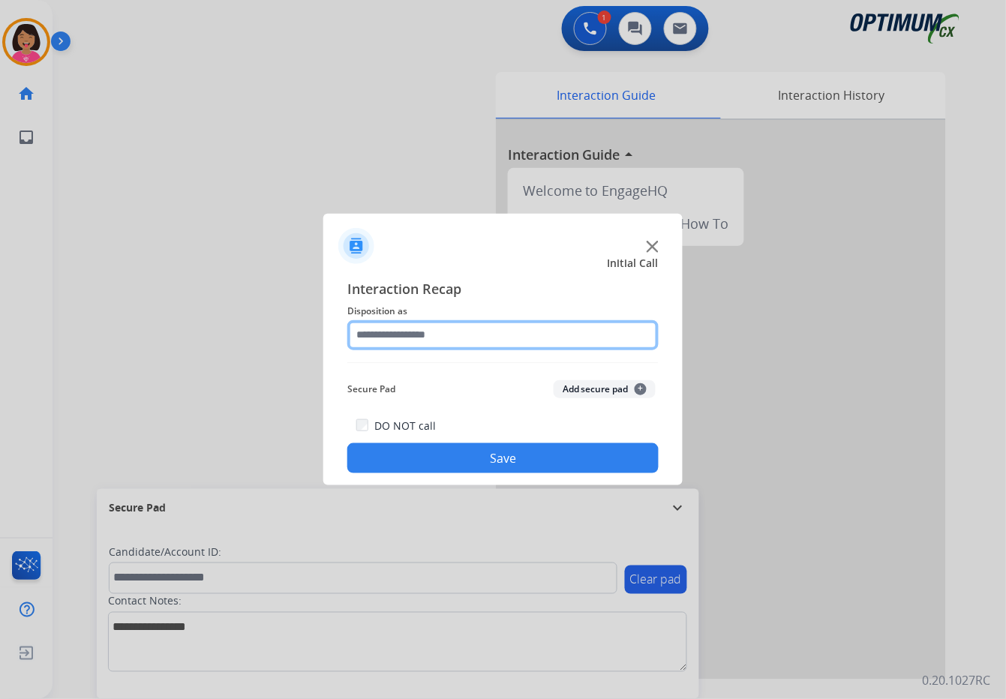
click at [429, 336] on input "text" at bounding box center [502, 335] width 311 height 30
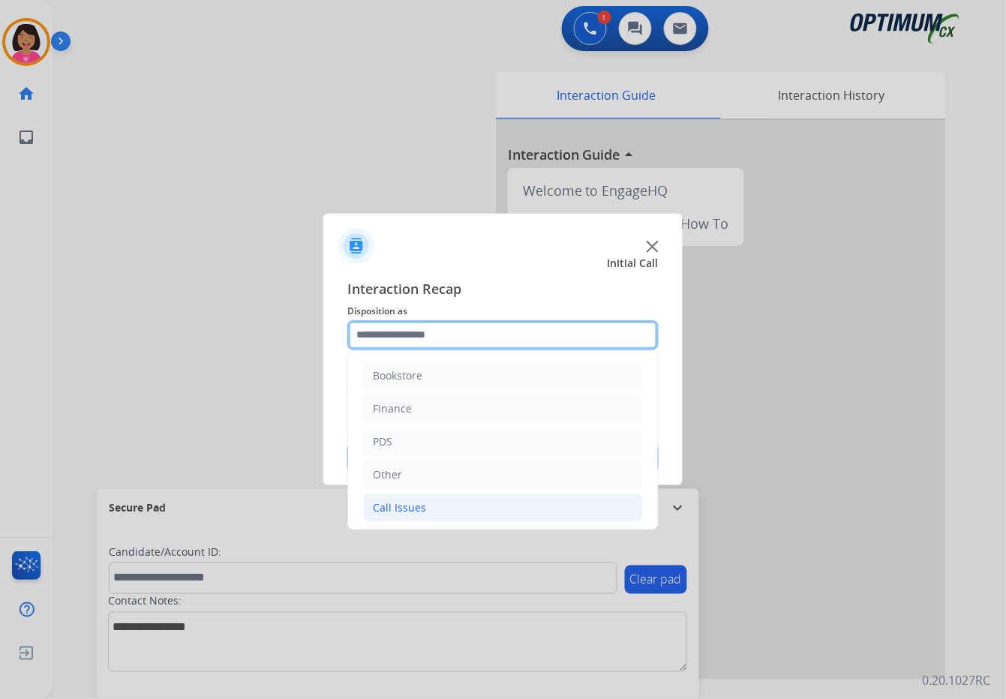
scroll to position [103, 0]
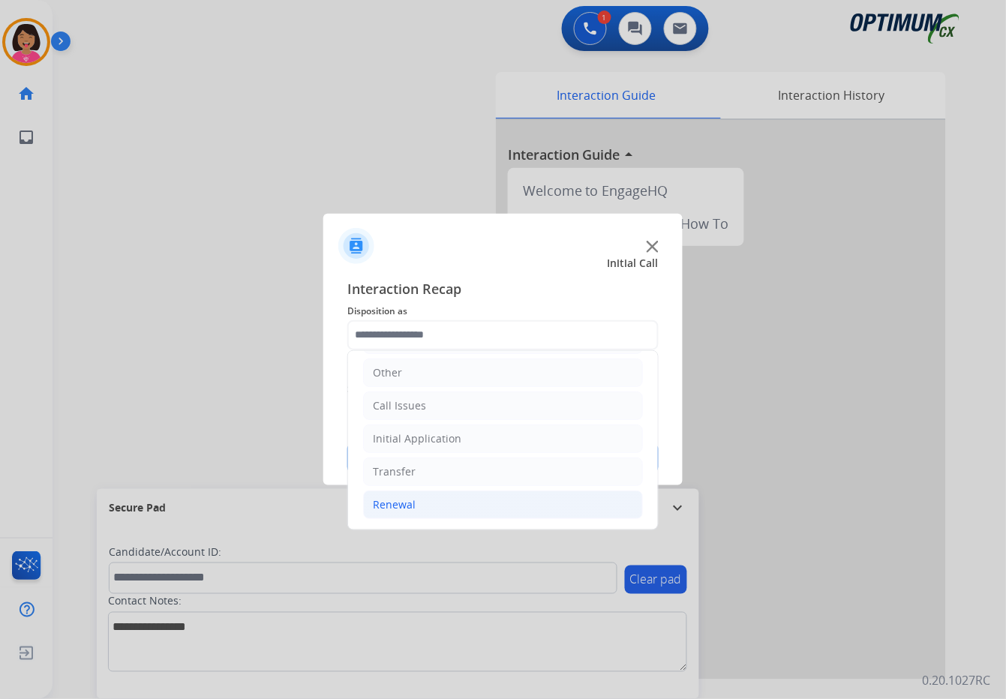
click at [459, 496] on li "Renewal" at bounding box center [503, 505] width 280 height 29
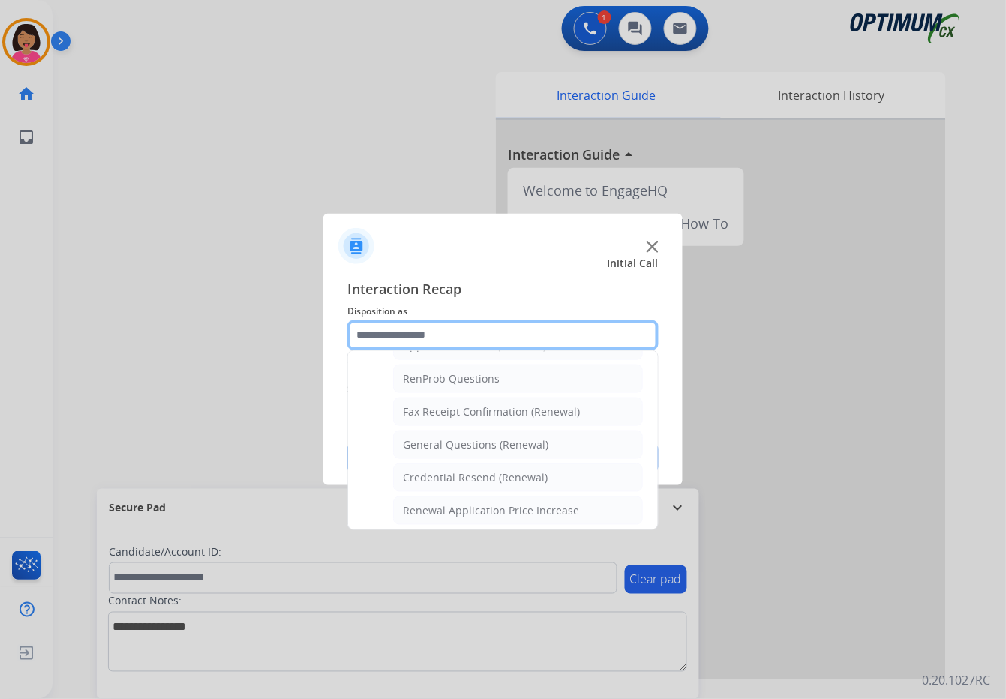
scroll to position [378, 0]
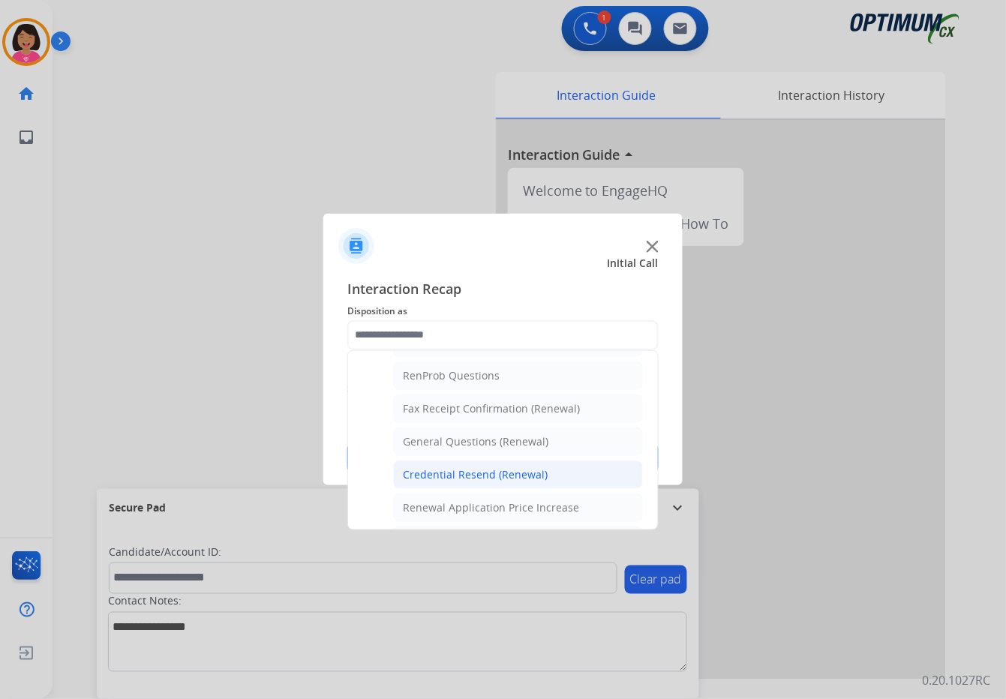
click at [490, 474] on div "Credential Resend (Renewal)" at bounding box center [475, 475] width 145 height 15
type input "**********"
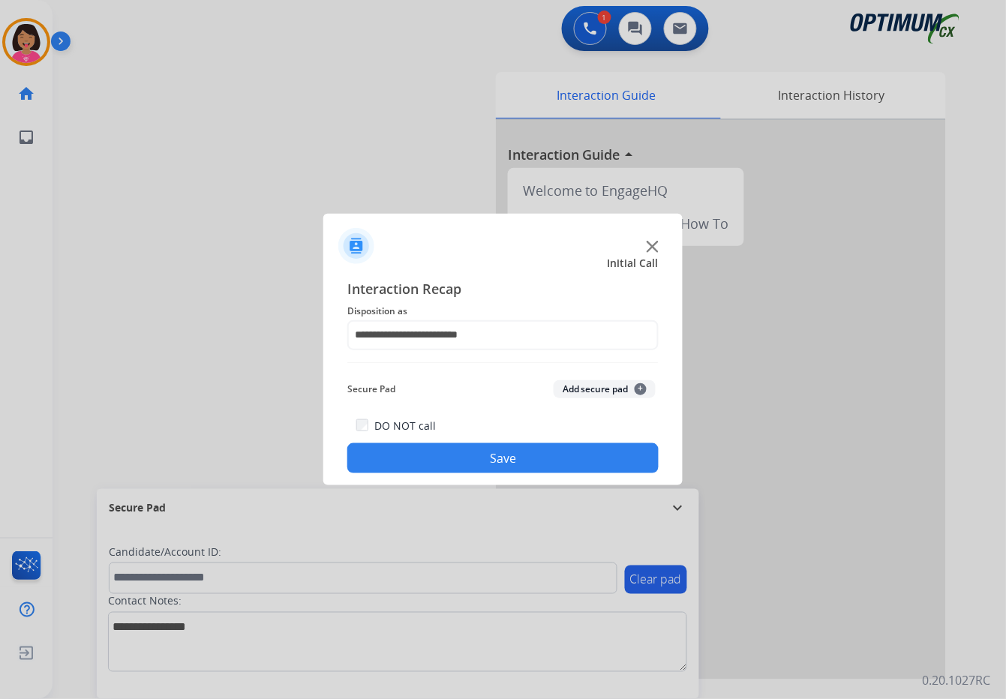
click at [488, 468] on button "Save" at bounding box center [502, 459] width 311 height 30
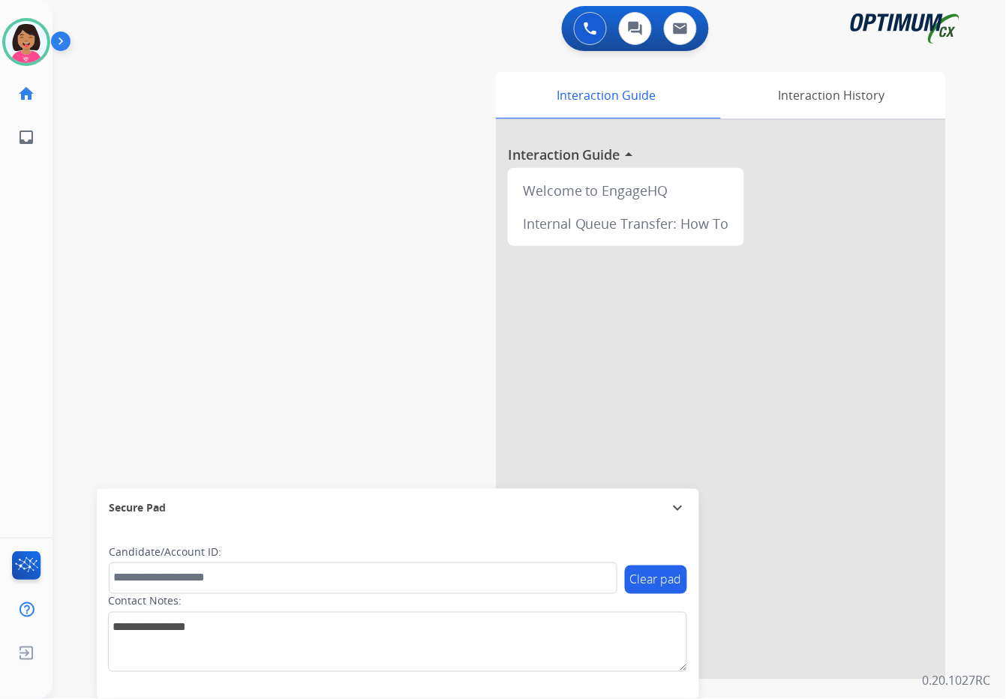
click at [79, 223] on div "swap_horiz Break voice bridge close_fullscreen Connect 3-Way Call merge_type Se…" at bounding box center [512, 367] width 918 height 626
click at [2, 466] on div at bounding box center [503, 349] width 1006 height 699
click at [646, 233] on img at bounding box center [649, 232] width 11 height 11
click at [340, 216] on div "swap_horiz Break voice bridge close_fullscreen Connect 3-Way Call merge_type Se…" at bounding box center [512, 367] width 918 height 626
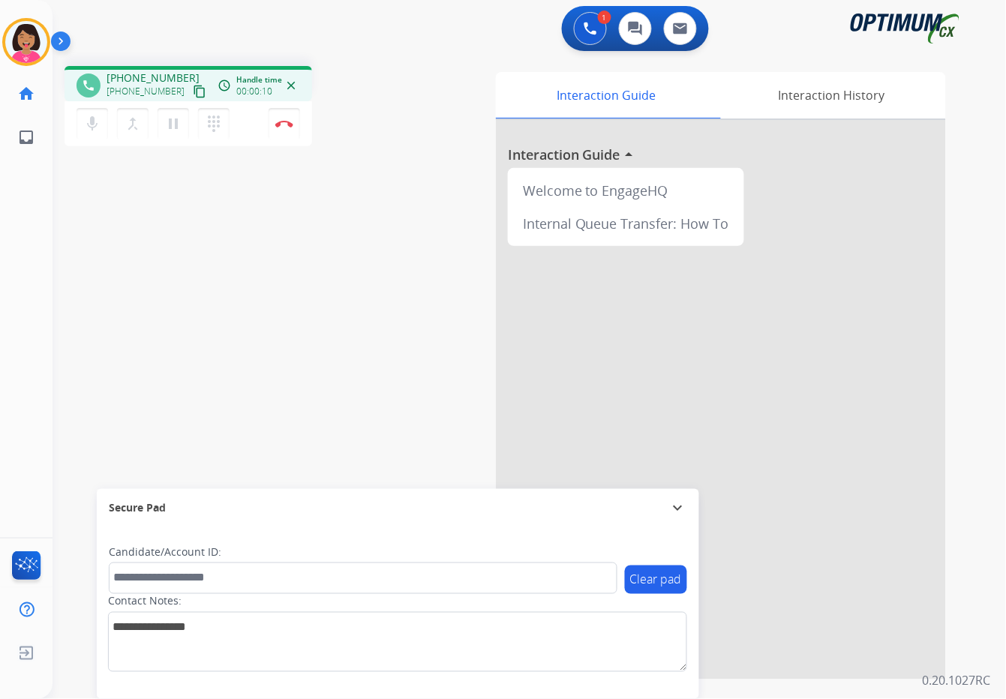
click at [193, 91] on mat-icon "content_copy" at bounding box center [200, 92] width 14 height 14
click at [16, 202] on div "Del Busy Edit Avatar Agent: [PERSON_NAME] Profile: OCX Training home Home Home …" at bounding box center [26, 349] width 53 height 699
click at [291, 121] on img at bounding box center [284, 124] width 18 height 8
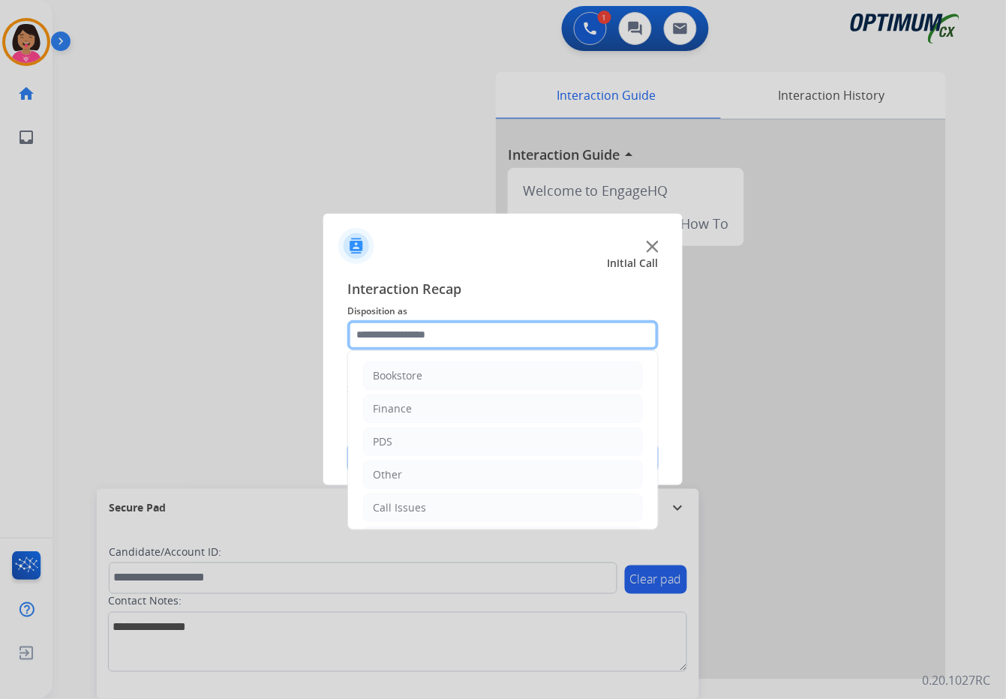
click at [413, 327] on input "text" at bounding box center [502, 335] width 311 height 30
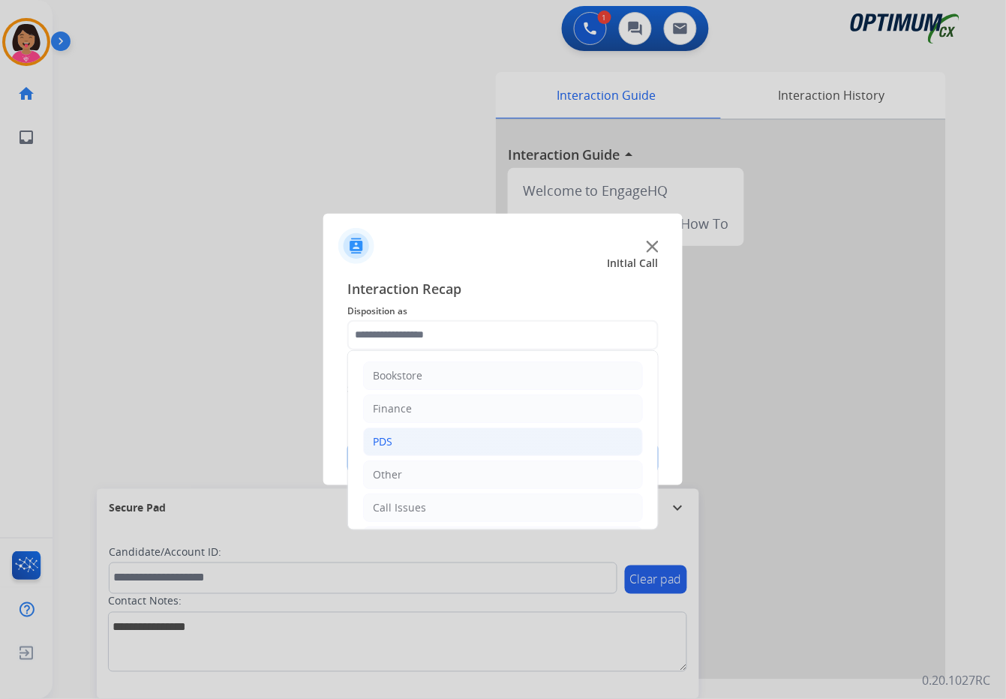
click at [394, 451] on li "PDS" at bounding box center [503, 442] width 280 height 29
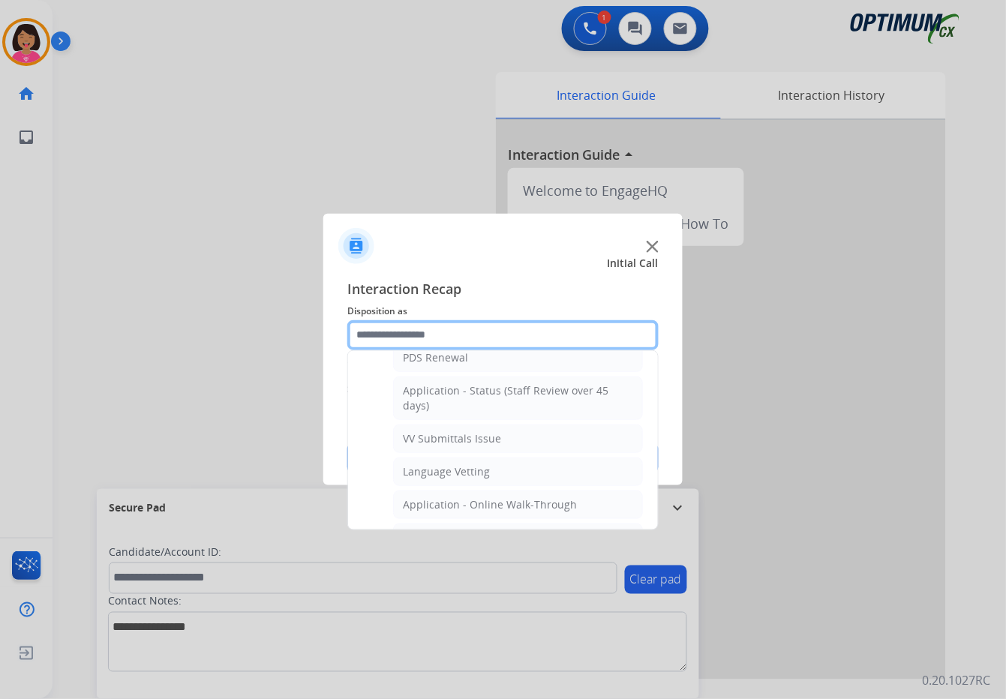
scroll to position [232, 0]
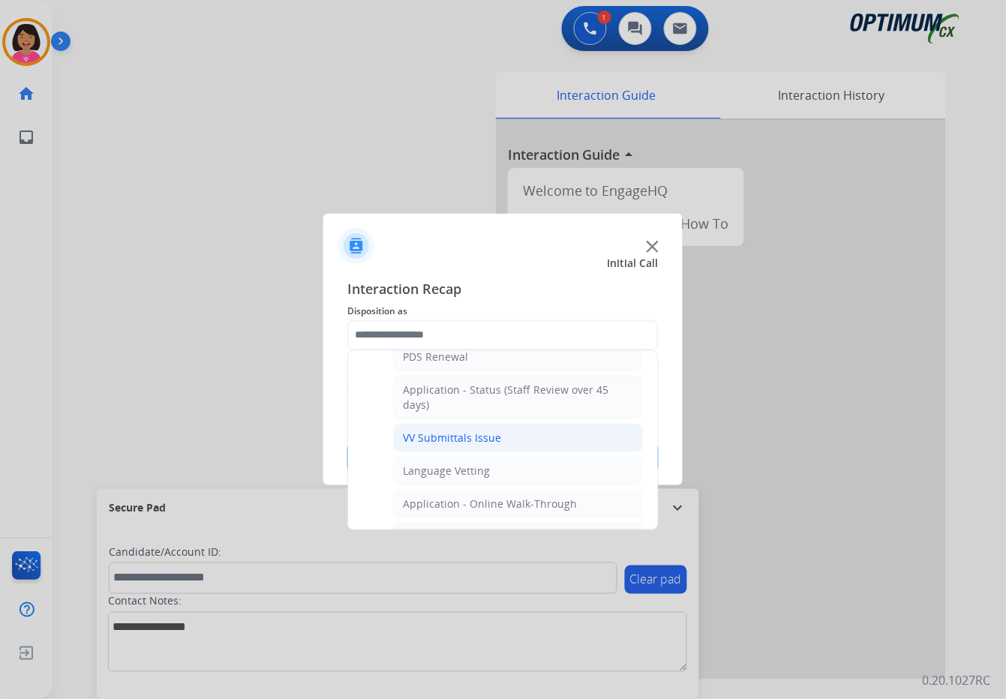
click at [441, 442] on div "VV Submittals Issue" at bounding box center [452, 438] width 98 height 15
type input "**********"
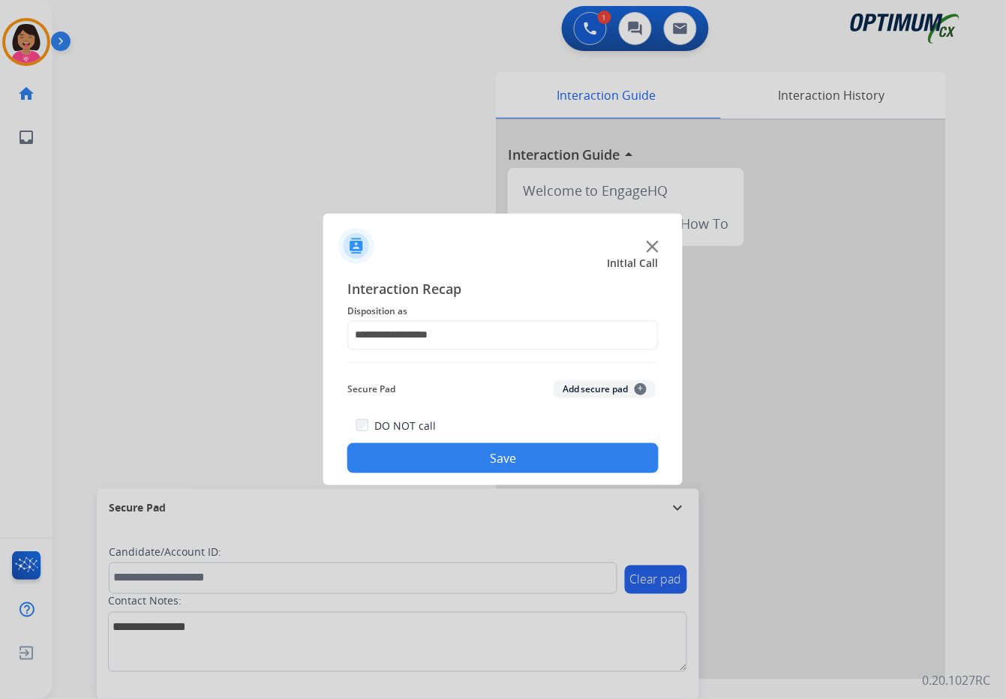
click at [453, 463] on button "Save" at bounding box center [502, 459] width 311 height 30
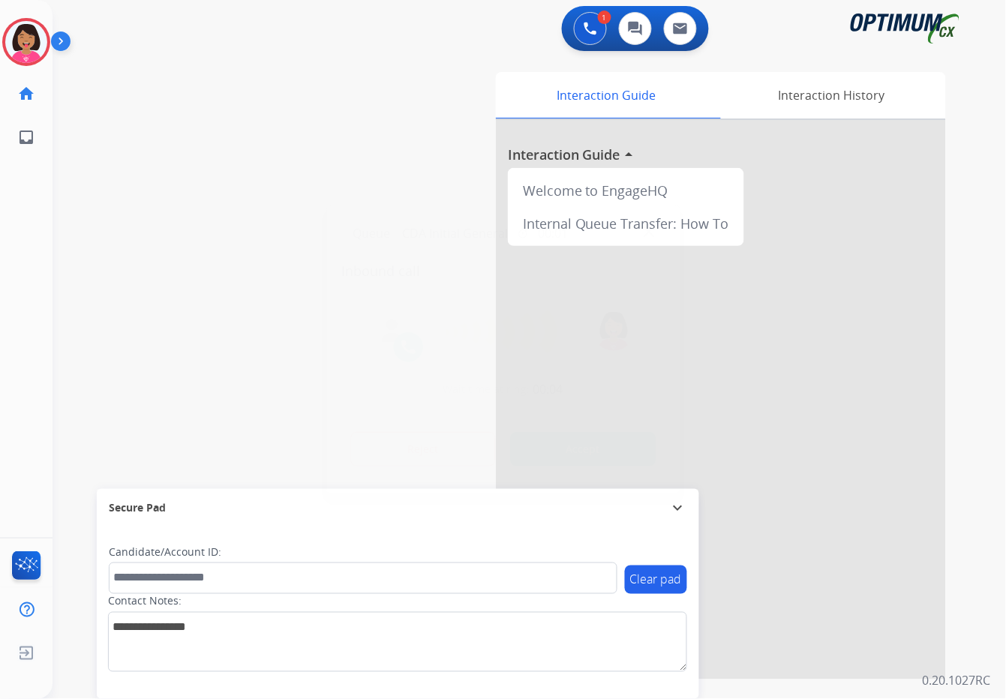
click at [5, 101] on div at bounding box center [503, 349] width 1006 height 699
click at [651, 228] on img at bounding box center [649, 232] width 11 height 11
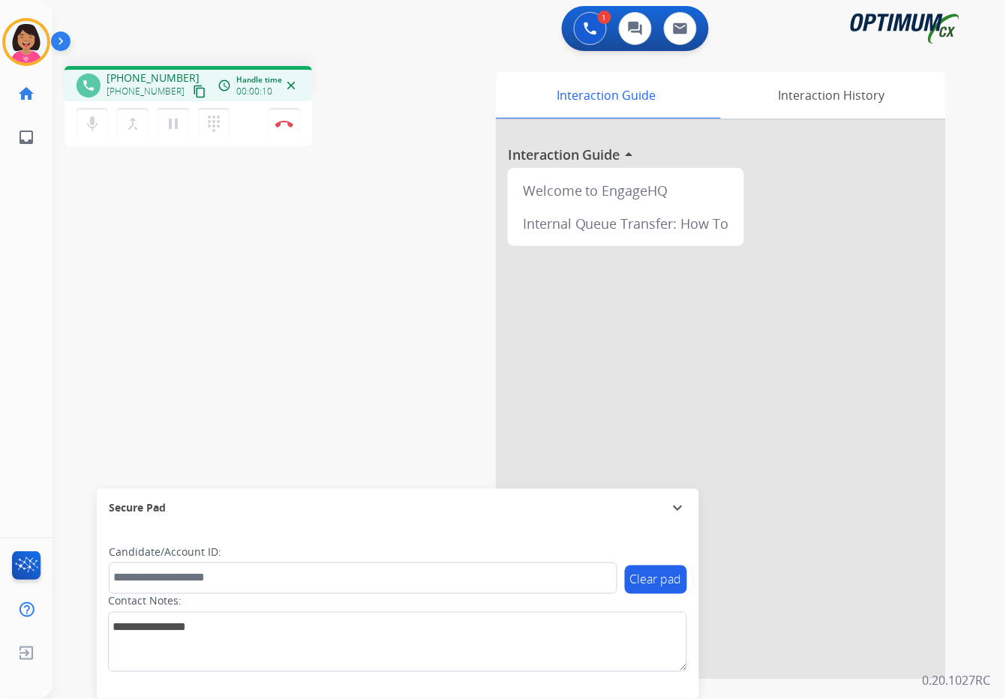
click at [5, 233] on div "Del Busy Edit Avatar Agent: [PERSON_NAME] Profile: OCX Training home Home Home …" at bounding box center [26, 349] width 53 height 699
click at [96, 115] on mat-icon "mic" at bounding box center [92, 124] width 18 height 18
click at [193, 95] on mat-icon "content_copy" at bounding box center [200, 92] width 14 height 14
click at [93, 130] on mat-icon "mic_off" at bounding box center [92, 124] width 18 height 18
click at [99, 248] on div "phone [PHONE_NUMBER] [PHONE_NUMBER] content_copy access_time Call metrics Queue…" at bounding box center [512, 367] width 918 height 626
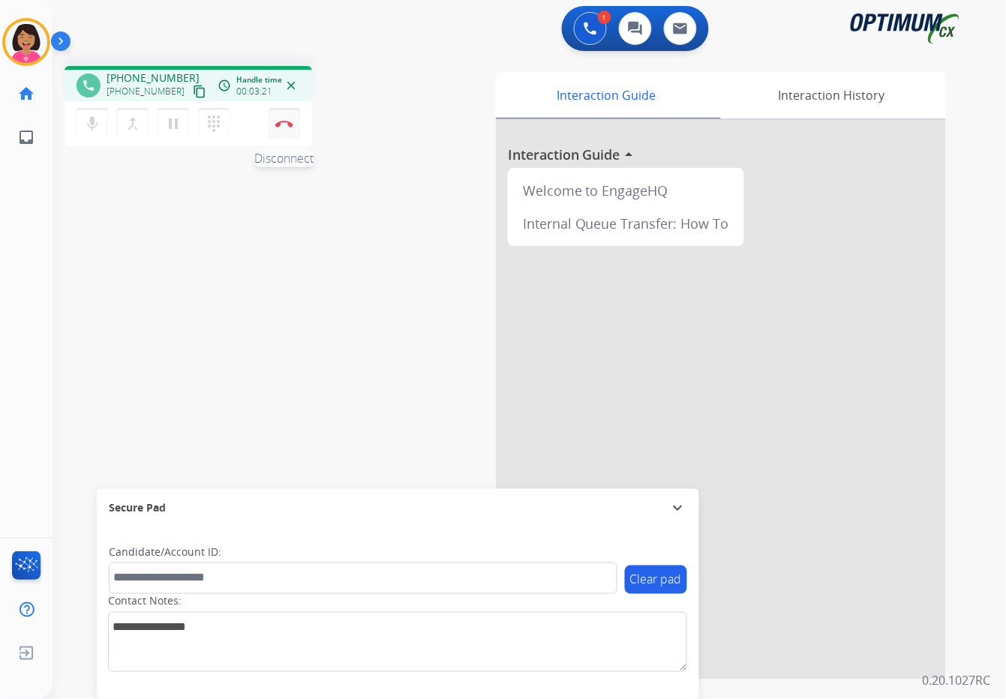
click at [284, 125] on img at bounding box center [284, 124] width 18 height 8
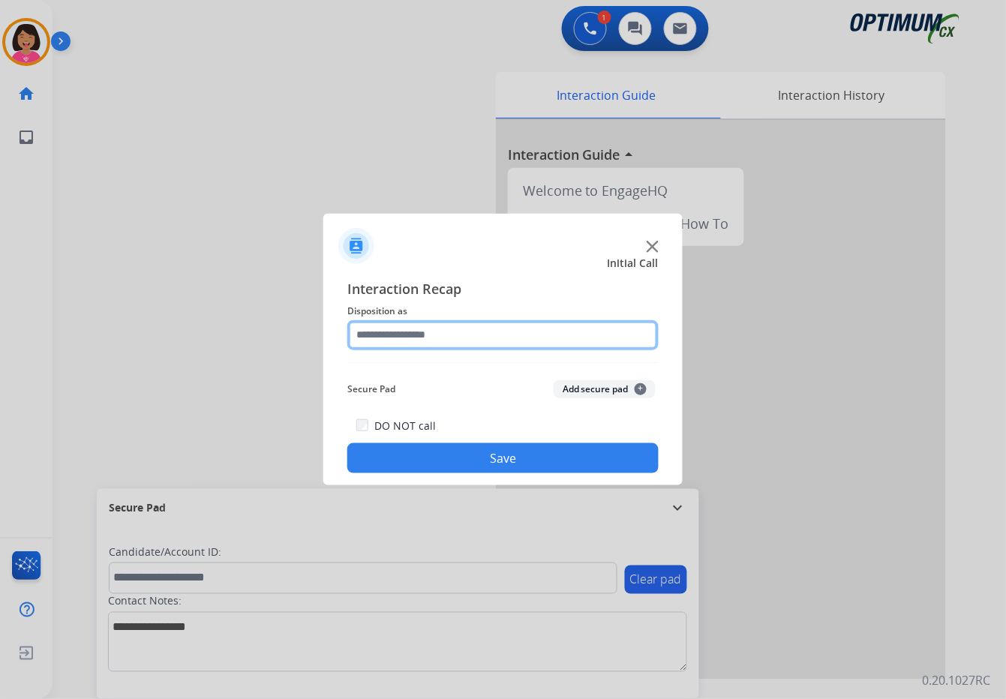
click at [378, 330] on input "text" at bounding box center [502, 335] width 311 height 30
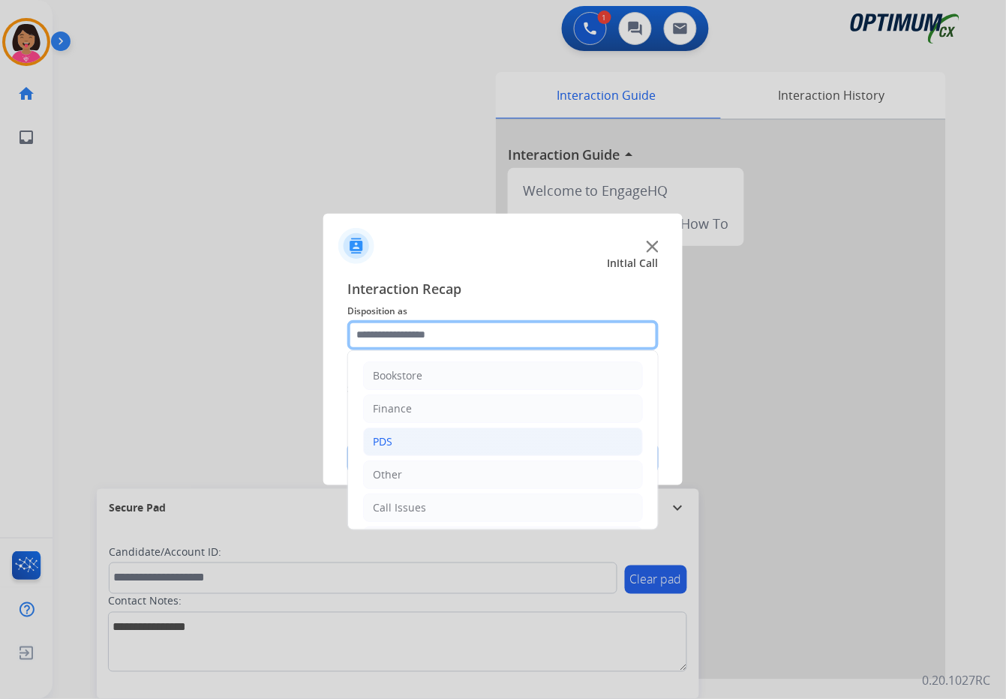
scroll to position [103, 0]
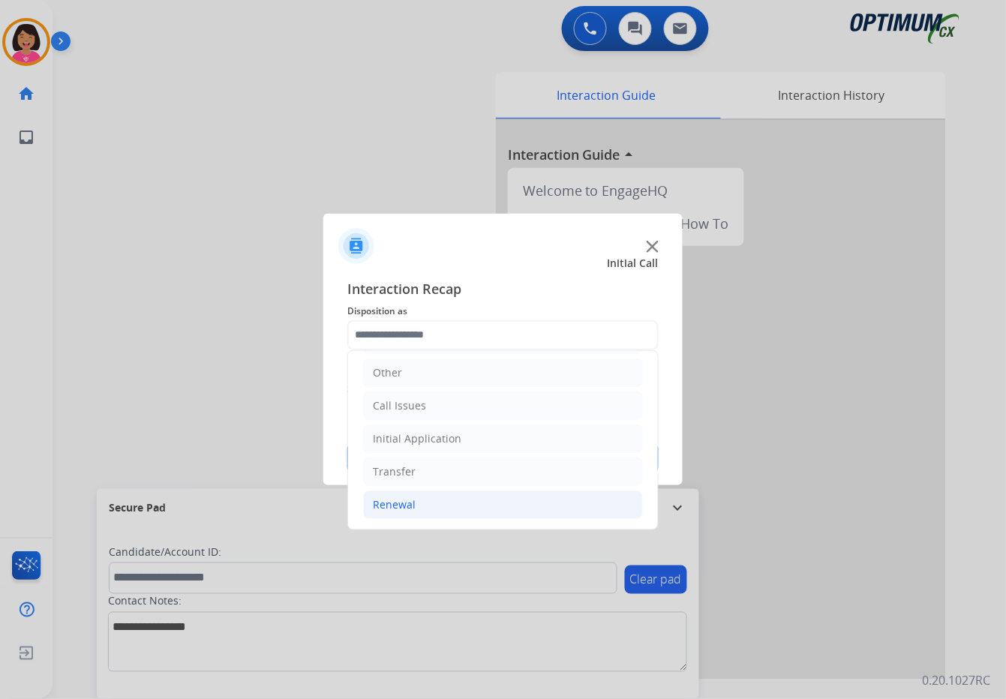
click at [478, 501] on li "Renewal" at bounding box center [503, 505] width 280 height 29
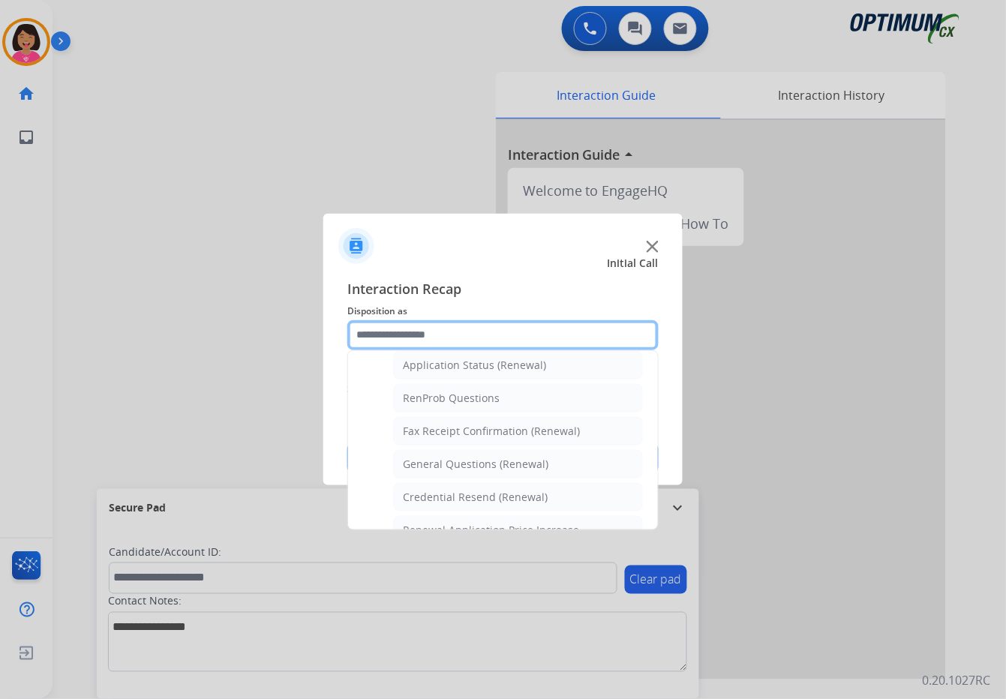
scroll to position [369, 0]
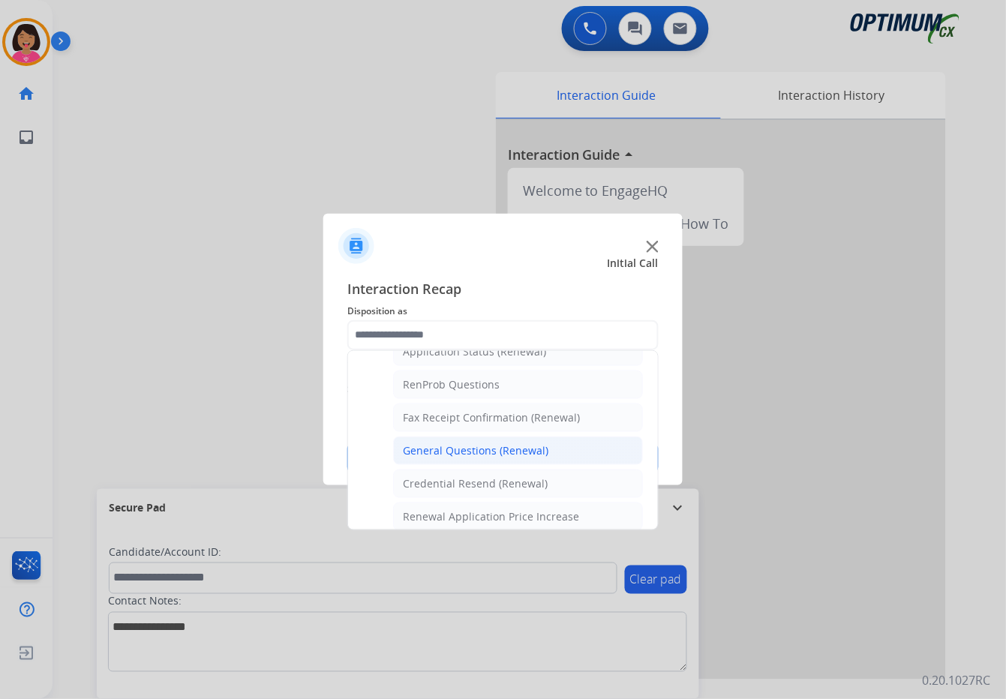
click at [478, 444] on div "General Questions (Renewal)" at bounding box center [476, 451] width 146 height 15
type input "**********"
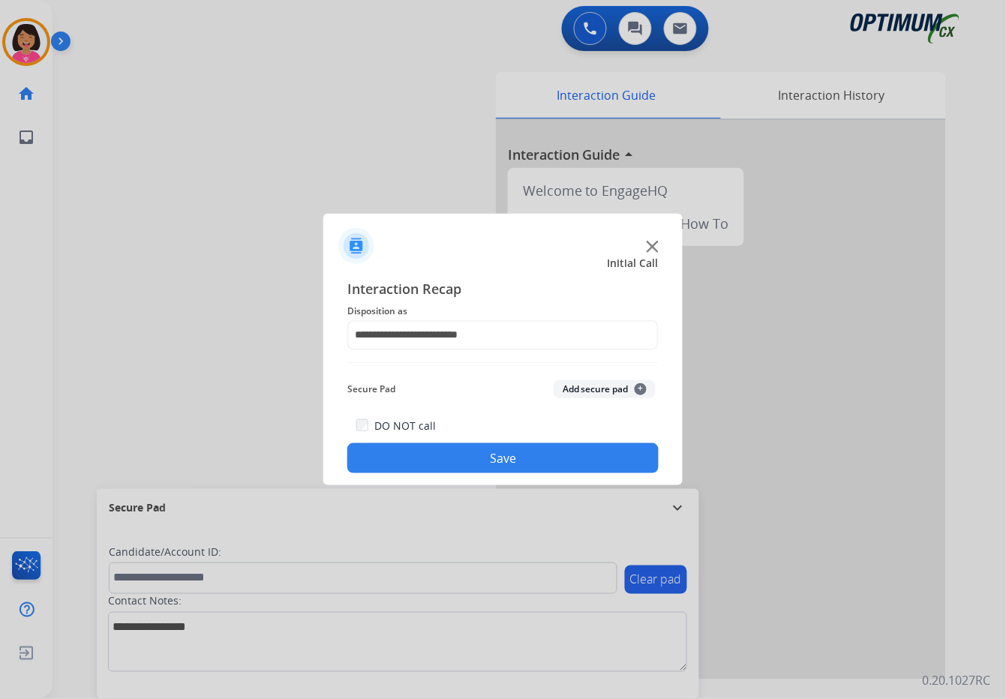
click at [487, 474] on div "**********" at bounding box center [503, 376] width 360 height 220
click at [487, 469] on button "Save" at bounding box center [502, 459] width 311 height 30
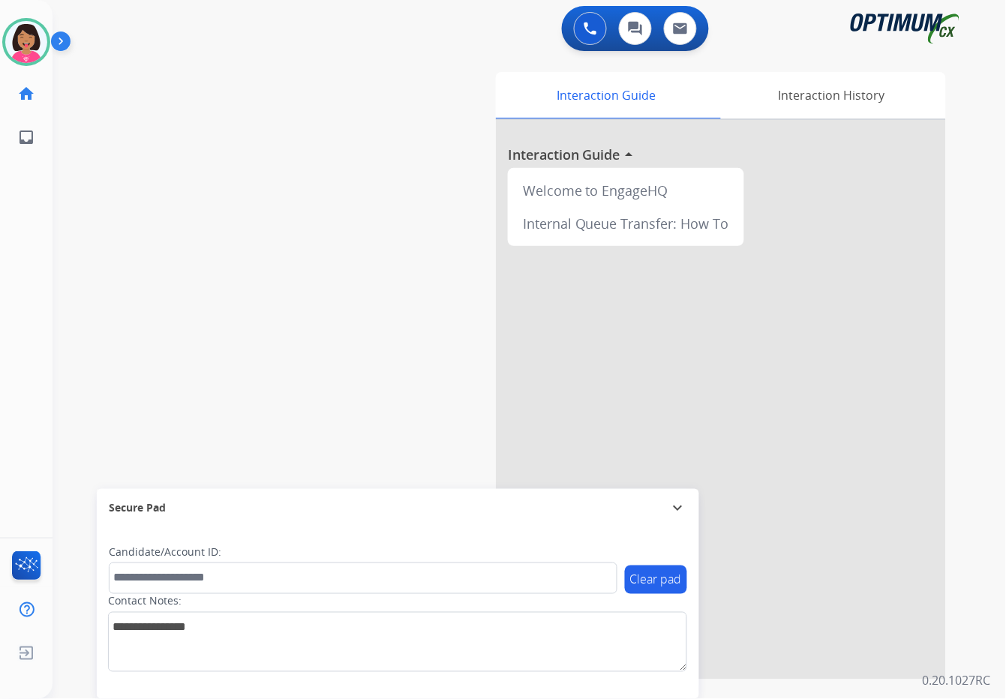
click at [92, 126] on div "swap_horiz Break voice bridge close_fullscreen Connect 3-Way Call merge_type Se…" at bounding box center [512, 367] width 918 height 626
click at [26, 53] on img at bounding box center [26, 42] width 42 height 42
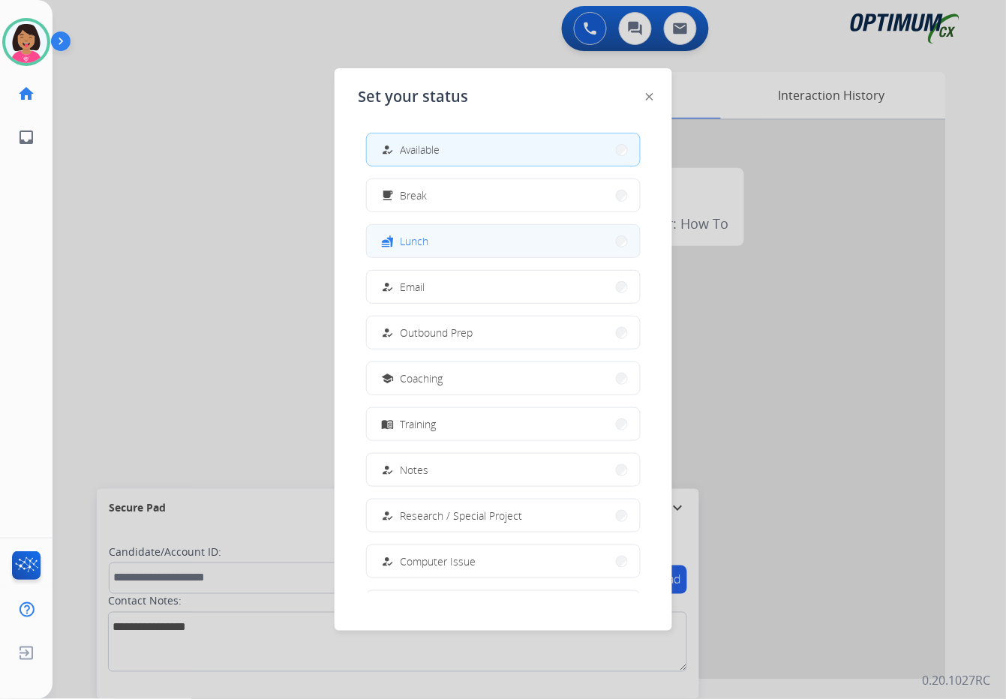
click at [581, 239] on button "fastfood Lunch" at bounding box center [503, 241] width 273 height 32
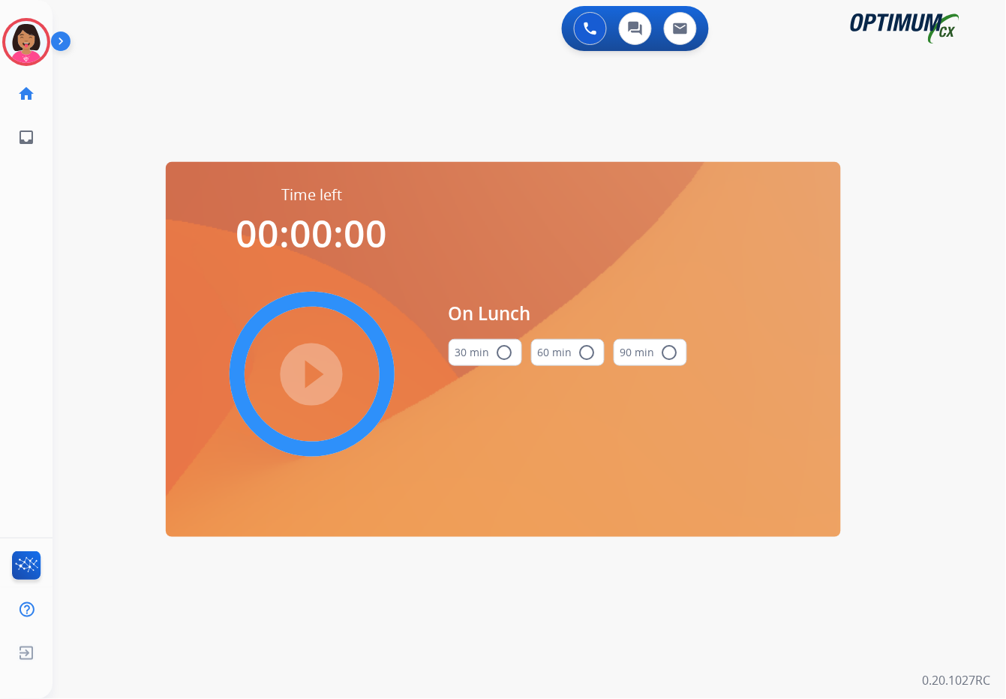
click at [510, 340] on button "30 min radio_button_unchecked" at bounding box center [486, 352] width 74 height 27
click at [317, 366] on mat-icon "play_circle_filled" at bounding box center [312, 375] width 18 height 18
